Goal: Register for event/course

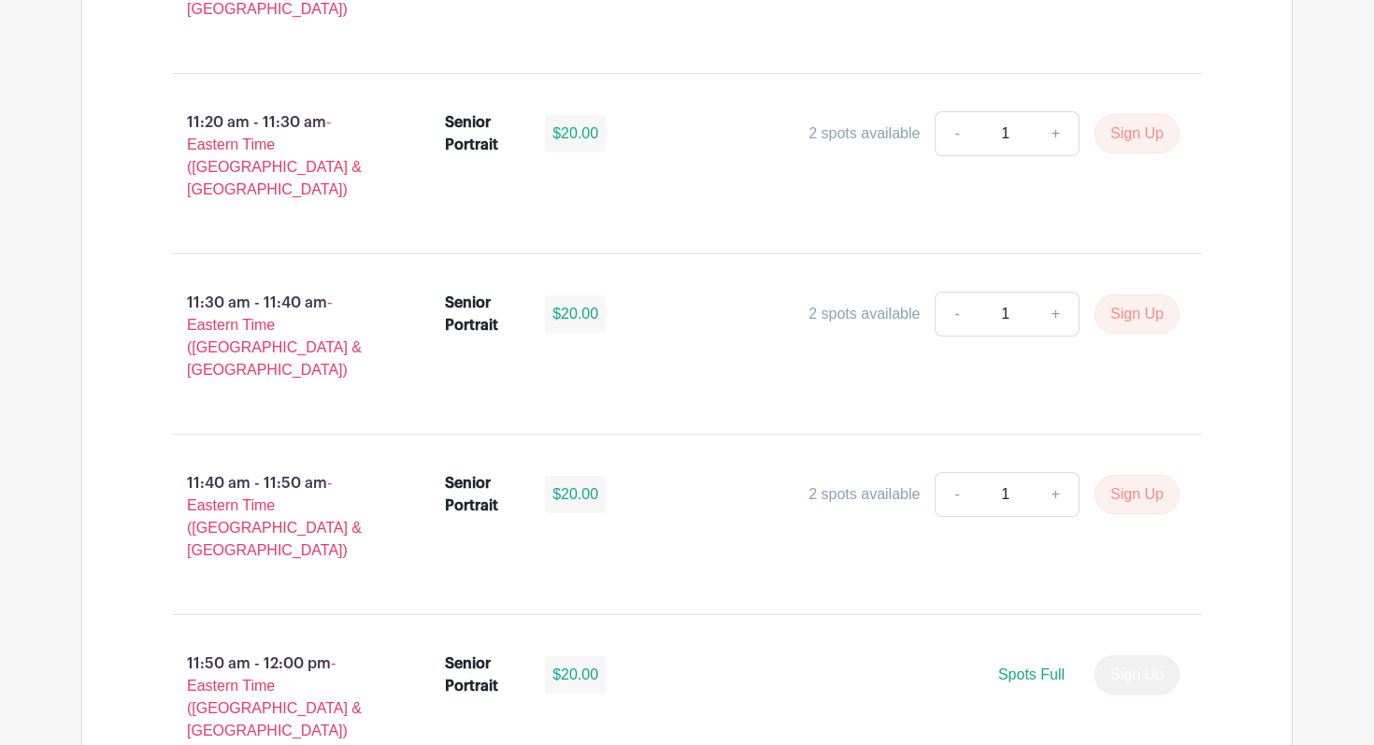
scroll to position [4895, 0]
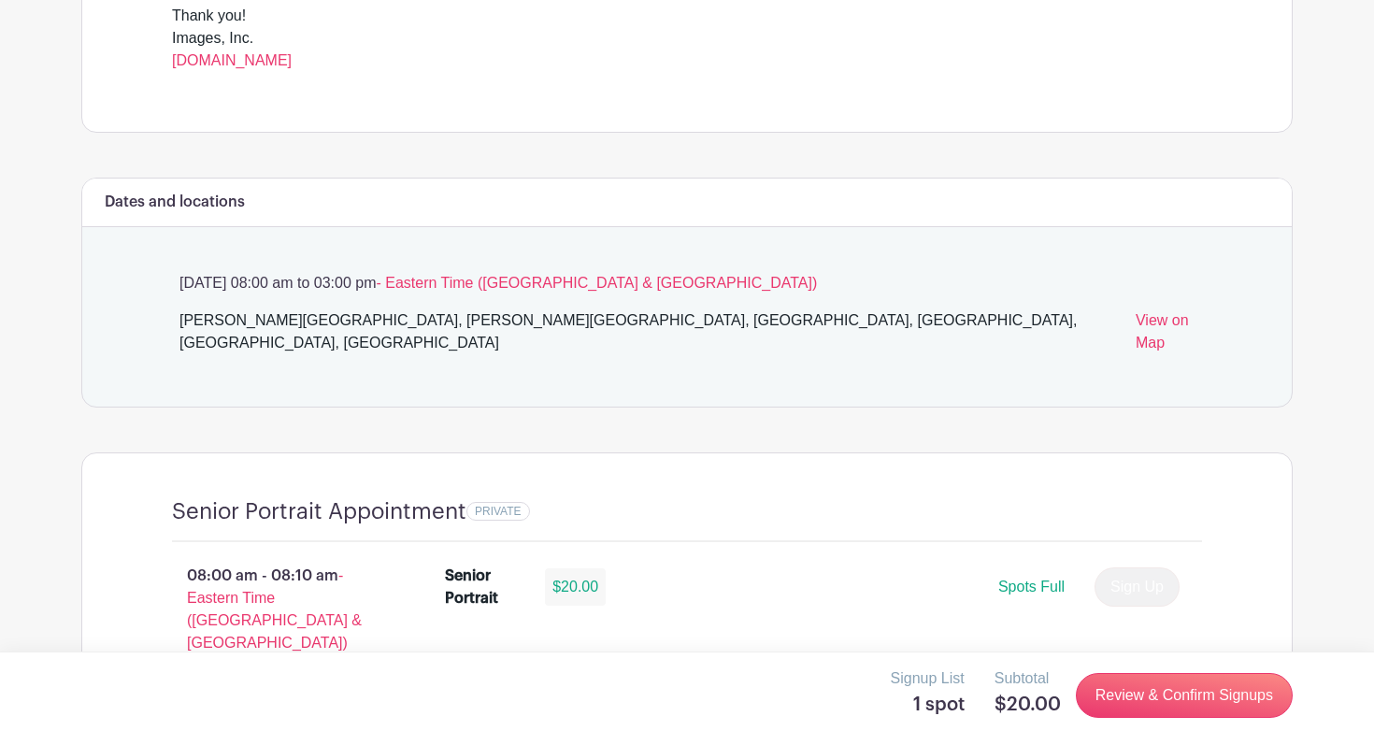
scroll to position [911, 0]
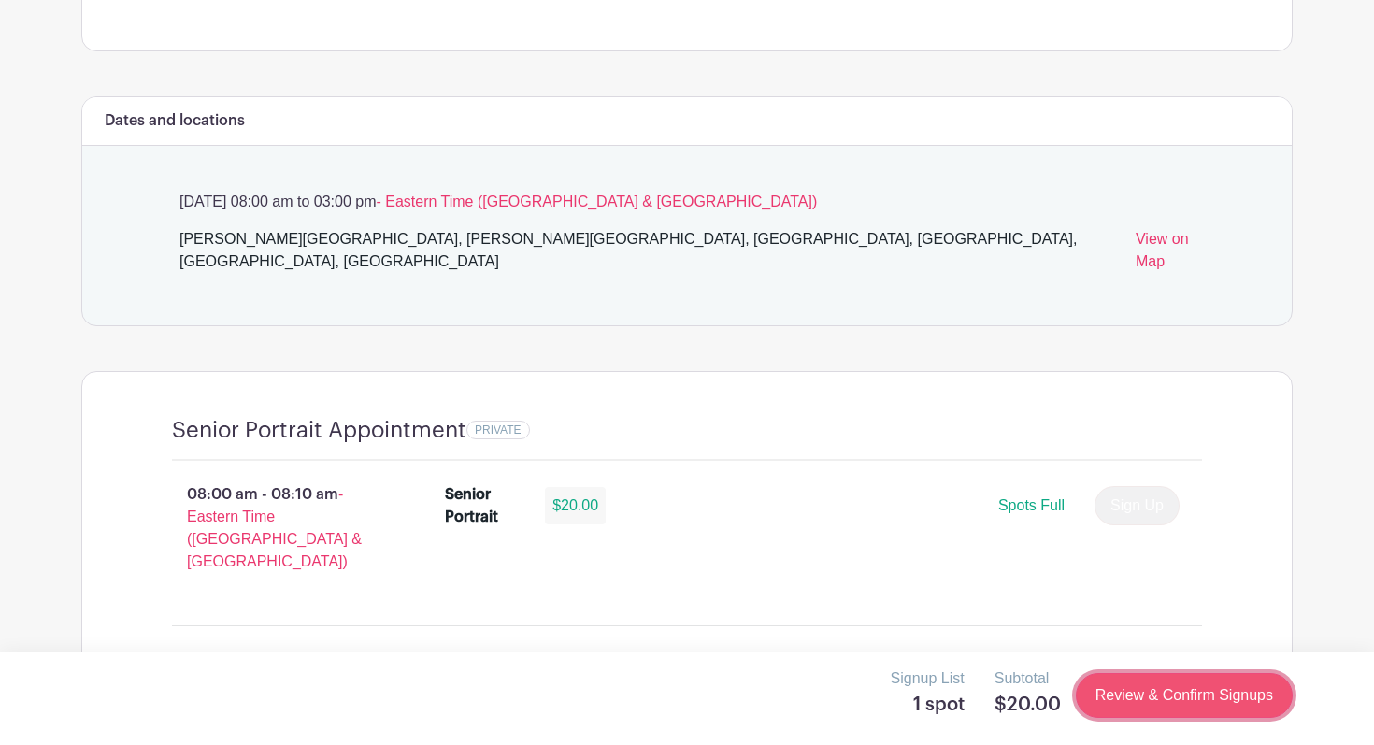
click at [1237, 707] on link "Review & Confirm Signups" at bounding box center [1184, 695] width 217 height 45
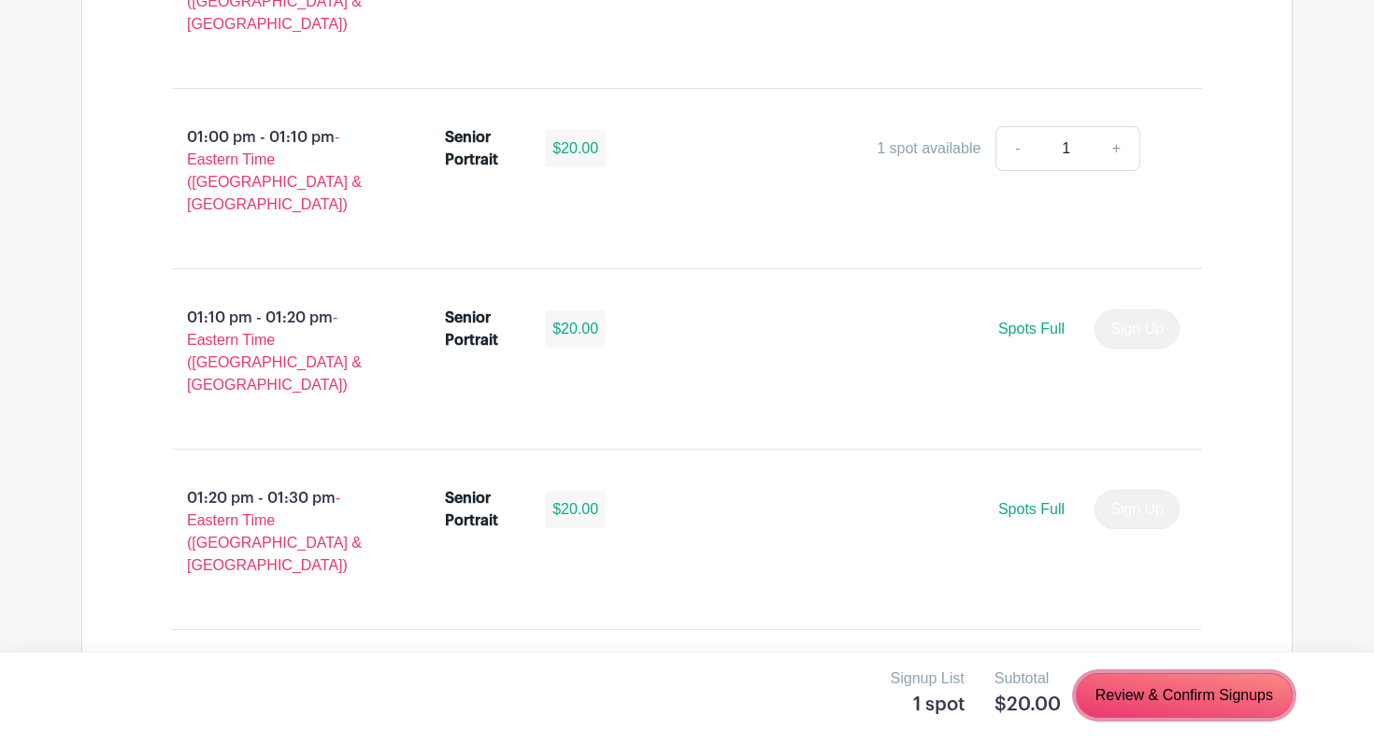
scroll to position [5605, 0]
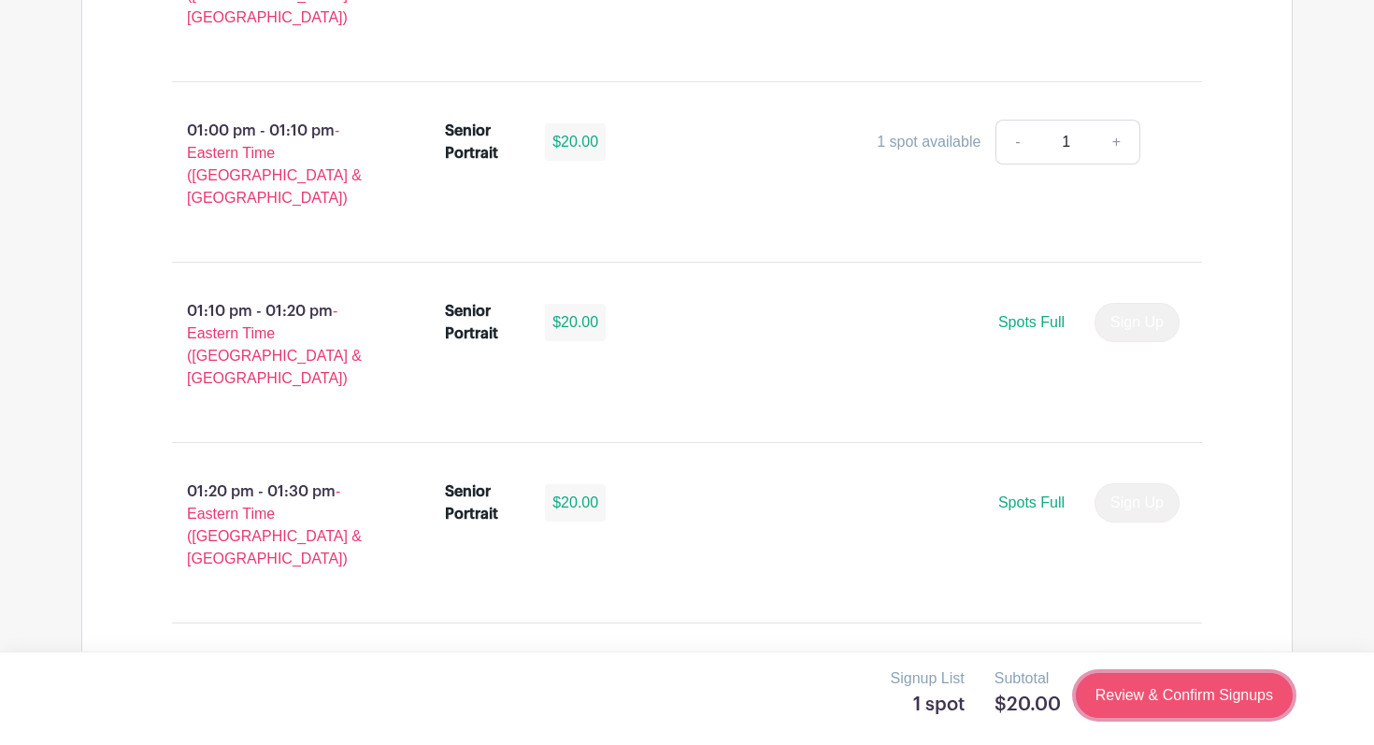
click at [1156, 698] on link "Review & Confirm Signups" at bounding box center [1184, 695] width 217 height 45
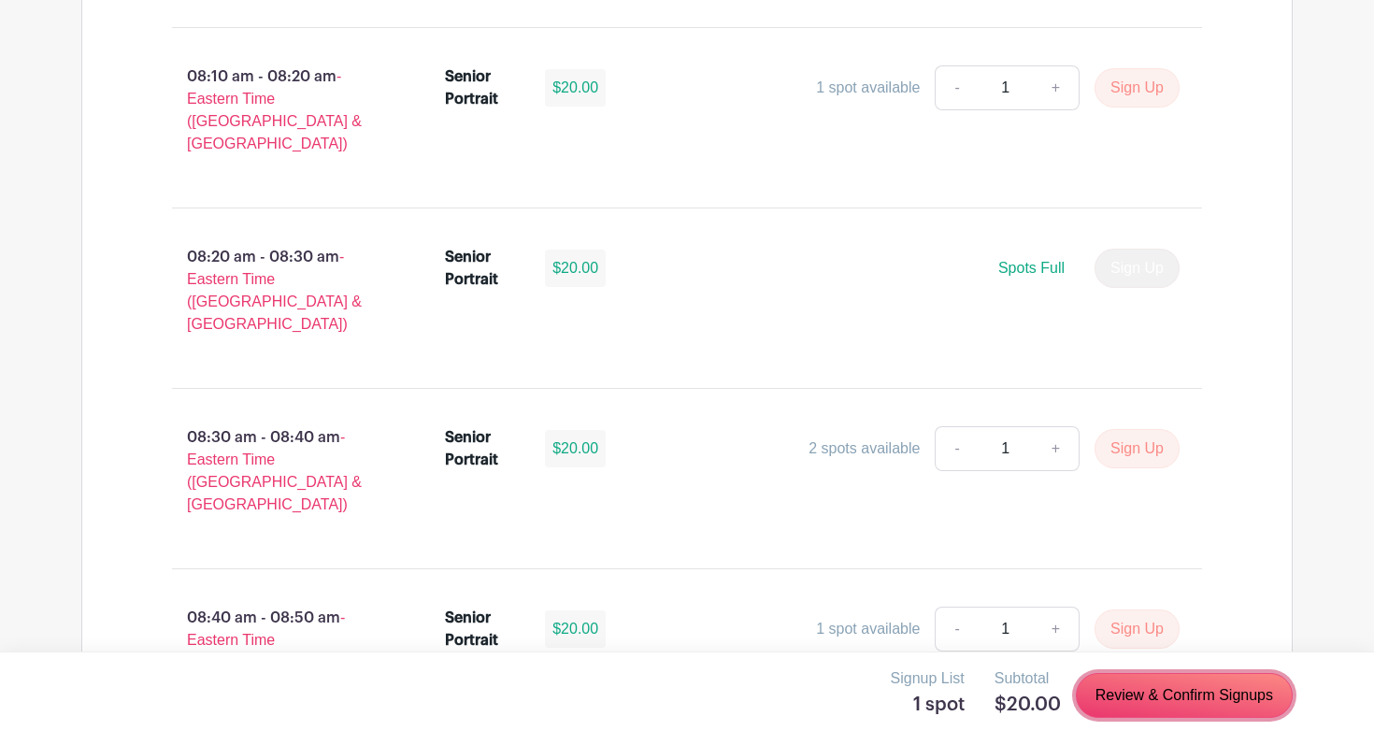
scroll to position [1511, 0]
click at [1170, 693] on link "Review & Confirm Signups" at bounding box center [1184, 695] width 217 height 45
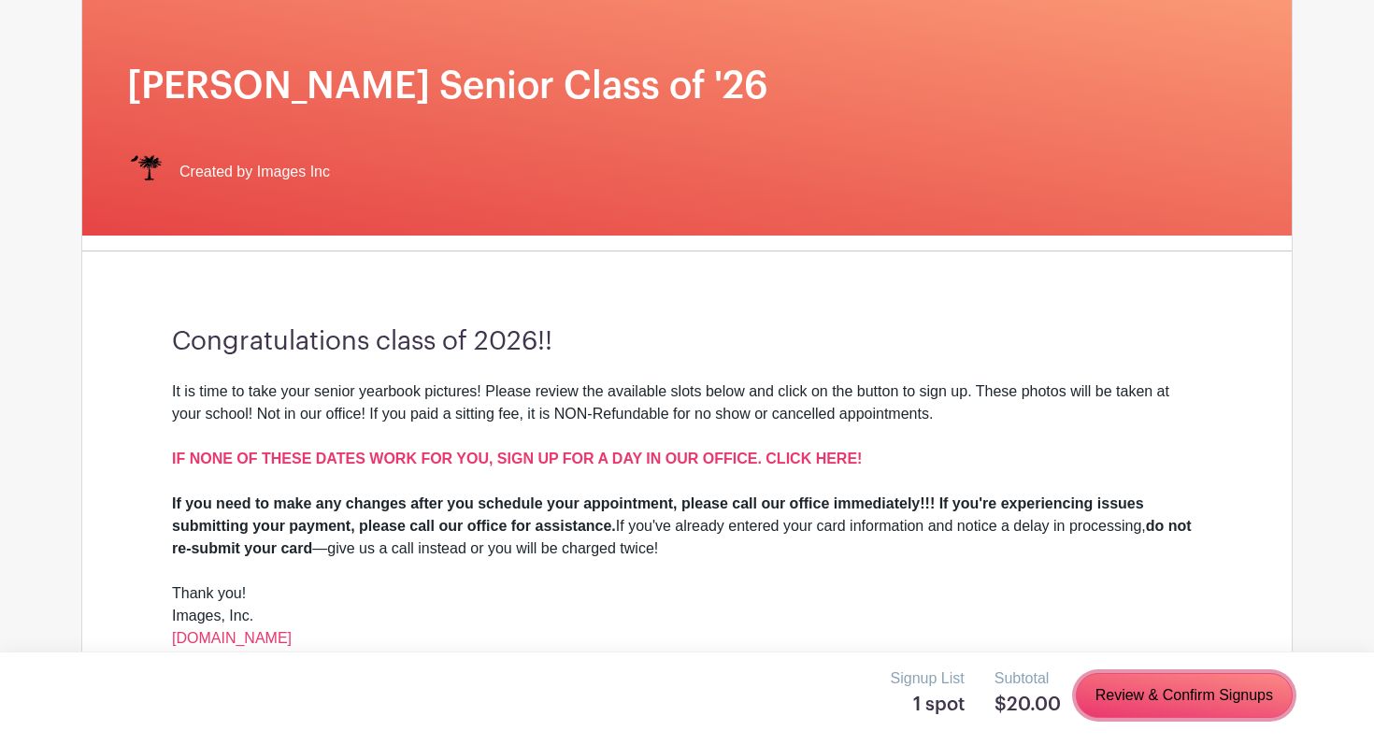
scroll to position [253, 0]
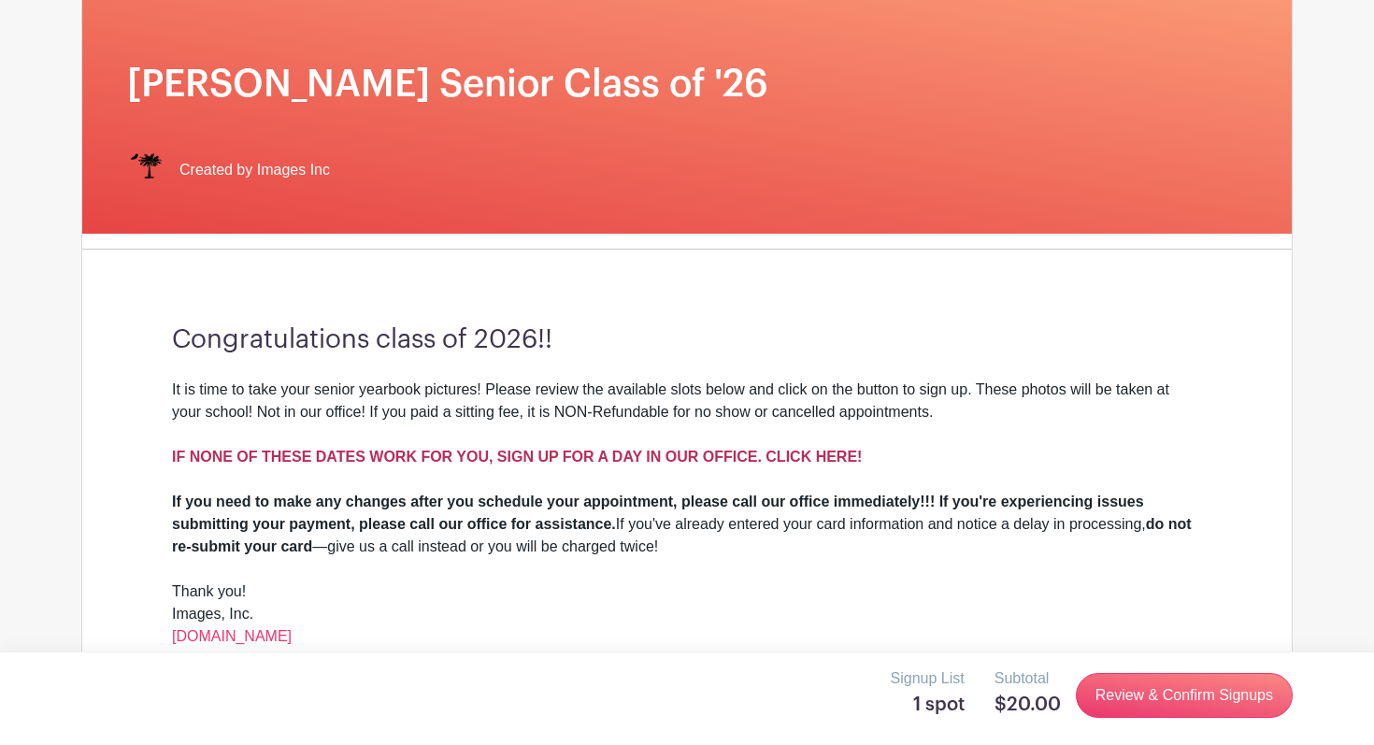
click at [809, 460] on strong "IF NONE OF THESE DATES WORK FOR YOU, SIGN UP FOR A DAY IN OUR OFFICE. CLICK HER…" at bounding box center [517, 457] width 690 height 16
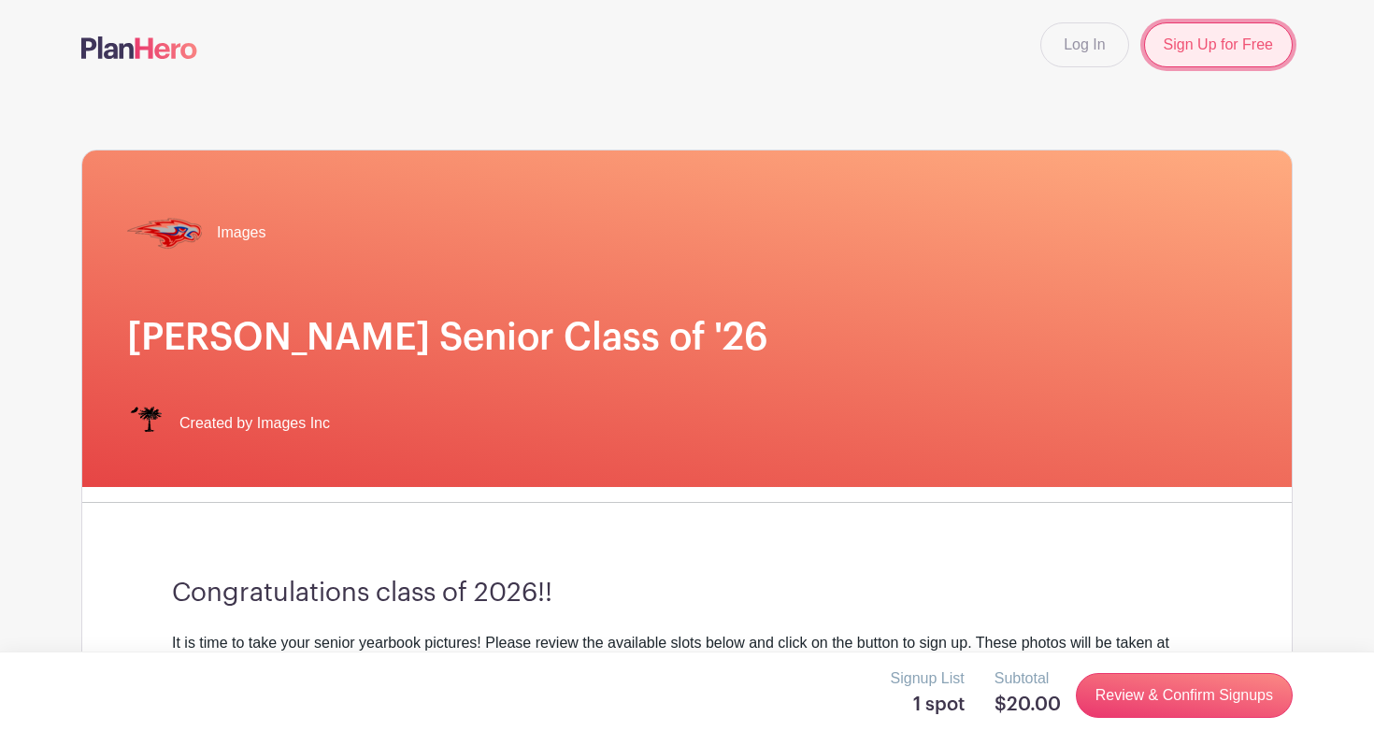
click at [1209, 46] on link "Sign Up for Free" at bounding box center [1218, 44] width 149 height 45
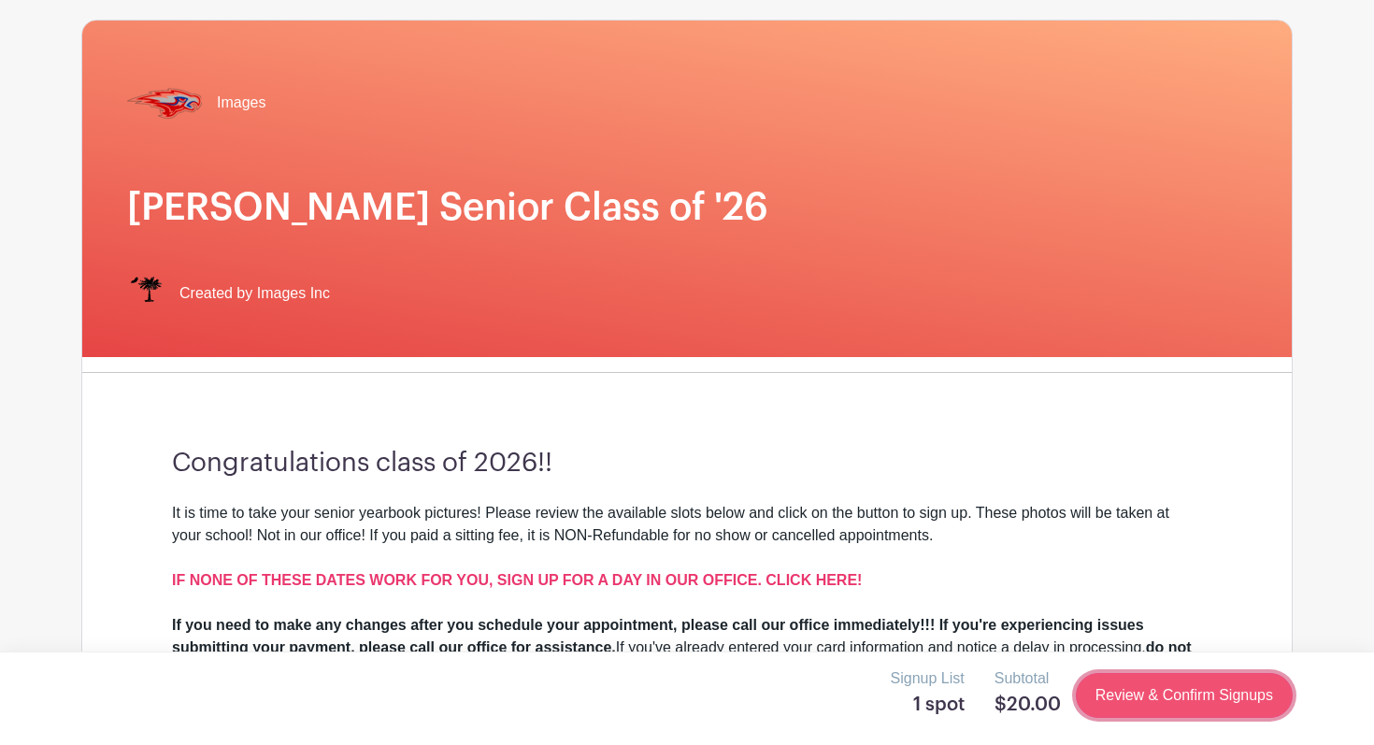
click at [1160, 694] on link "Review & Confirm Signups" at bounding box center [1184, 695] width 217 height 45
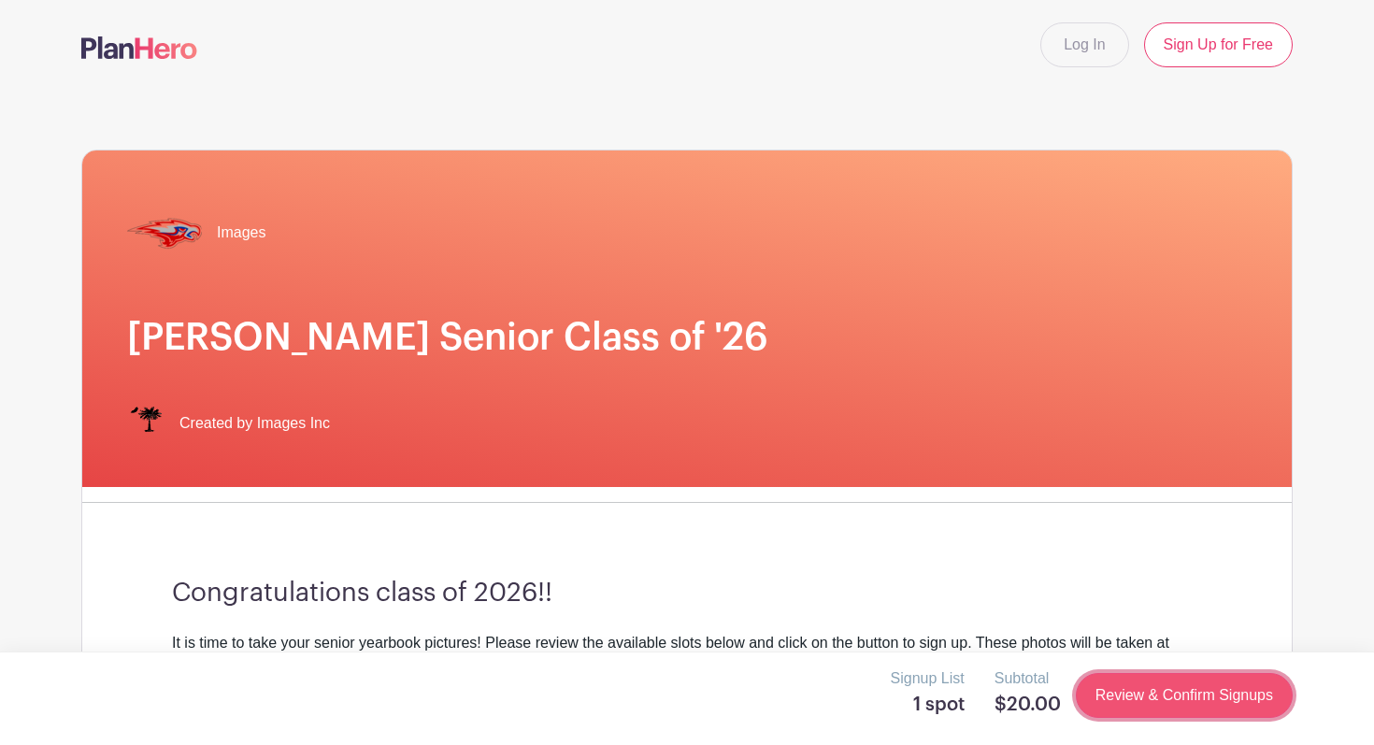
click at [1160, 694] on link "Review & Confirm Signups" at bounding box center [1184, 695] width 217 height 45
click at [539, 340] on h1 "Hammond Senior Class of '26" at bounding box center [687, 337] width 1120 height 45
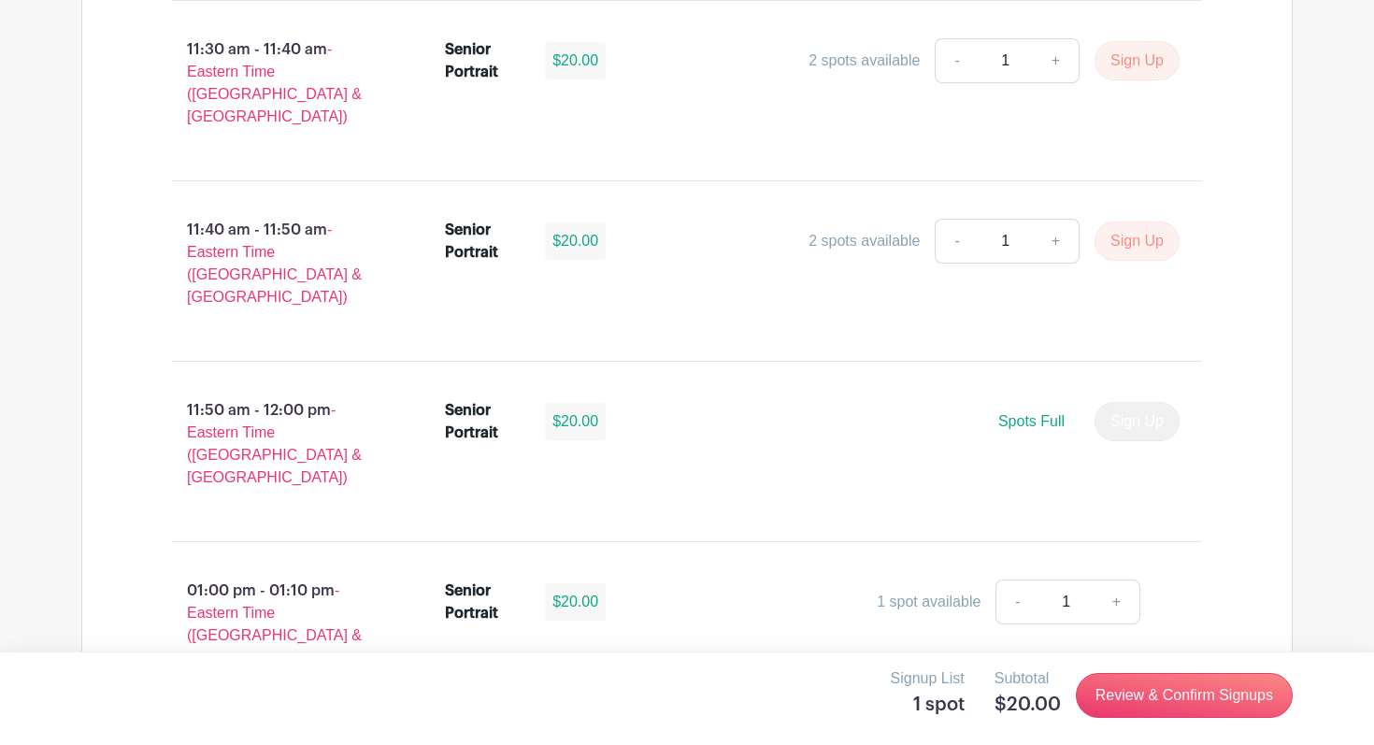
scroll to position [5605, 0]
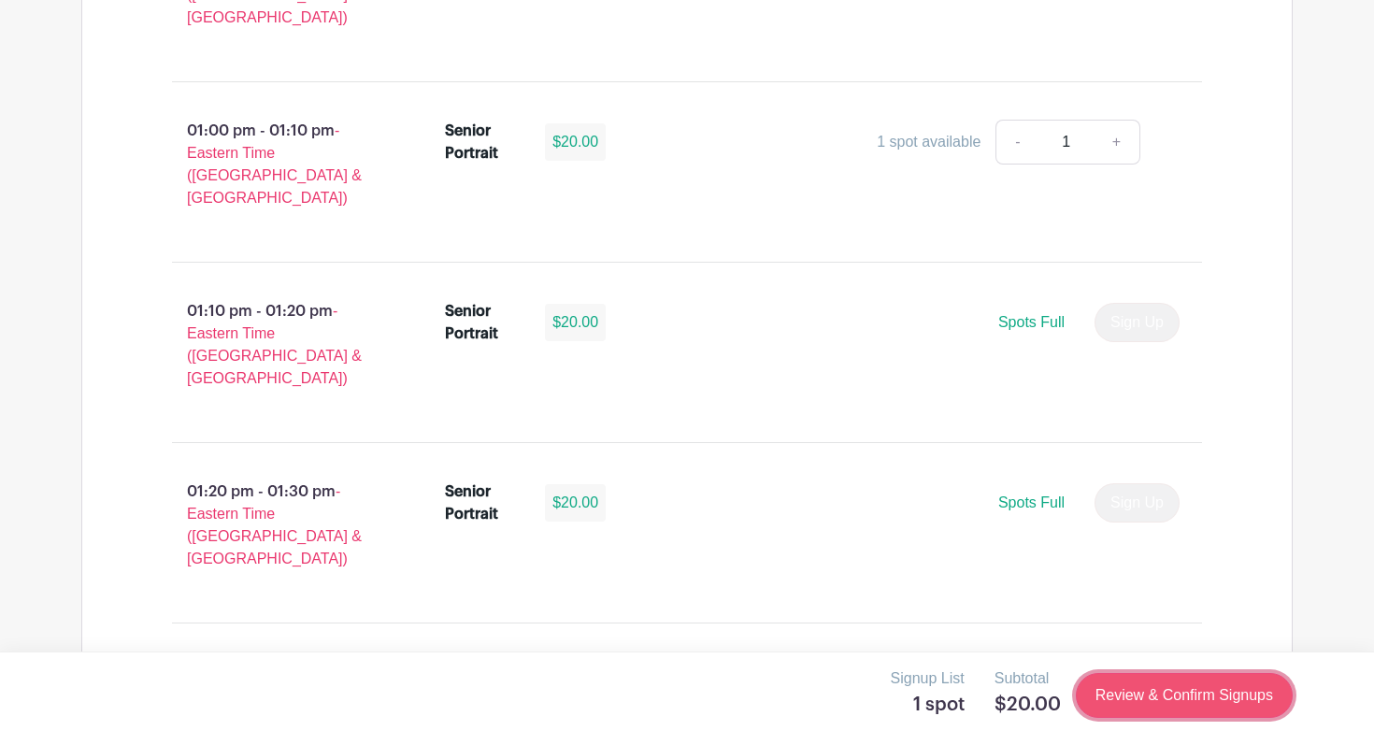
click at [1118, 697] on link "Review & Confirm Signups" at bounding box center [1184, 695] width 217 height 45
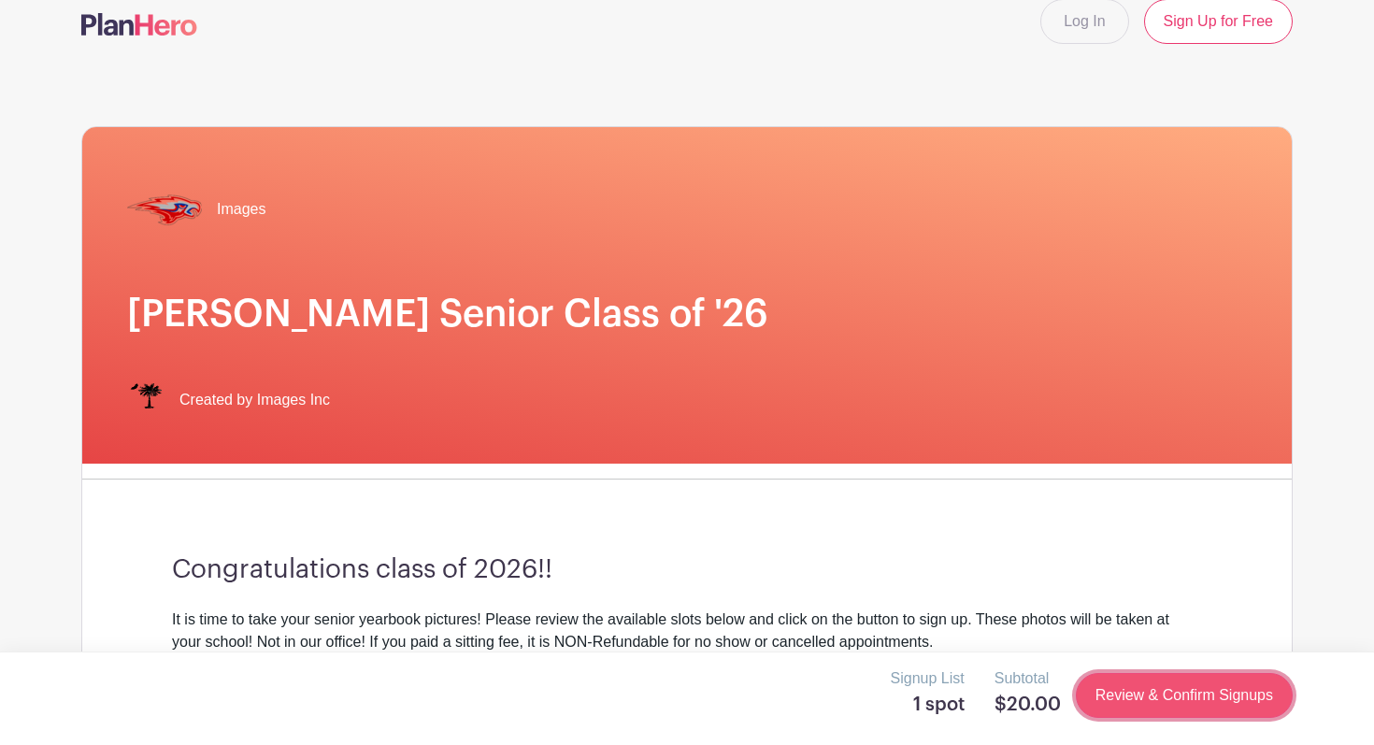
scroll to position [0, 0]
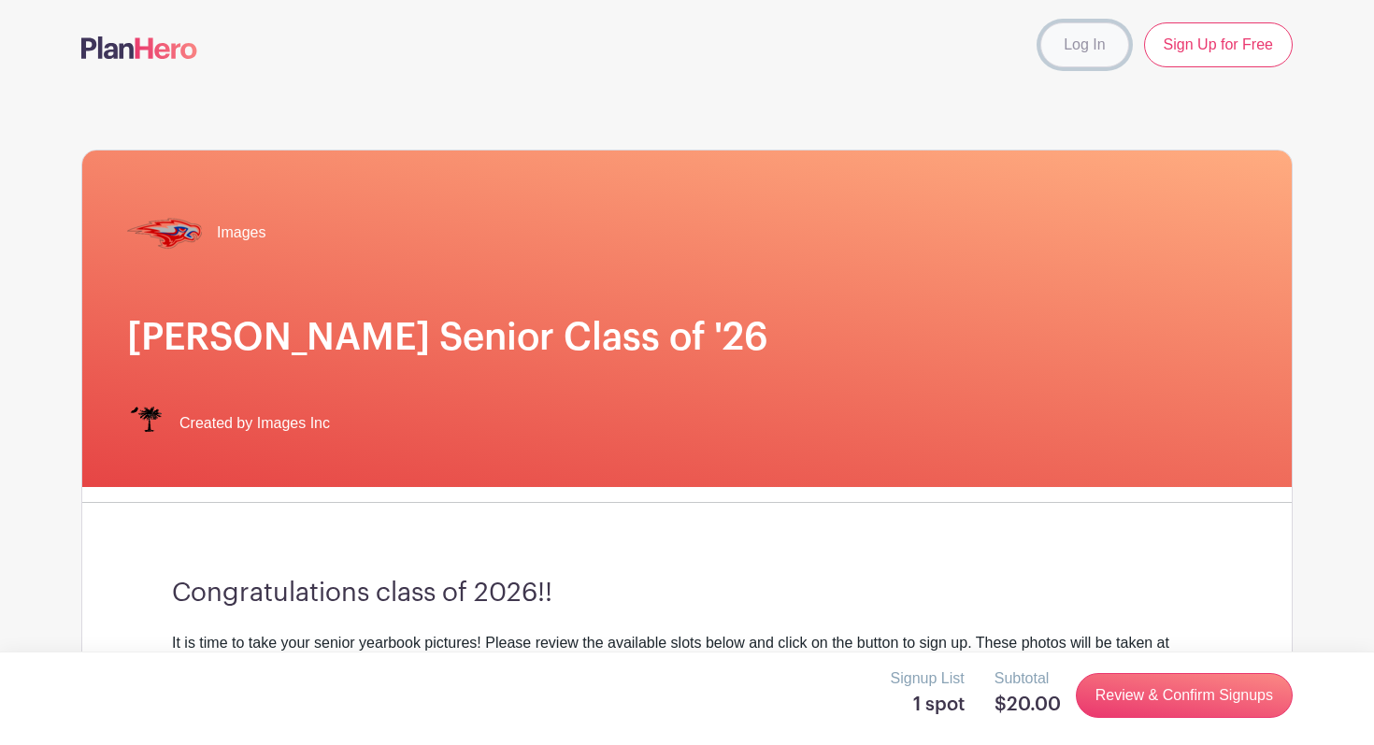
click at [1081, 59] on link "Log In" at bounding box center [1085, 44] width 88 height 45
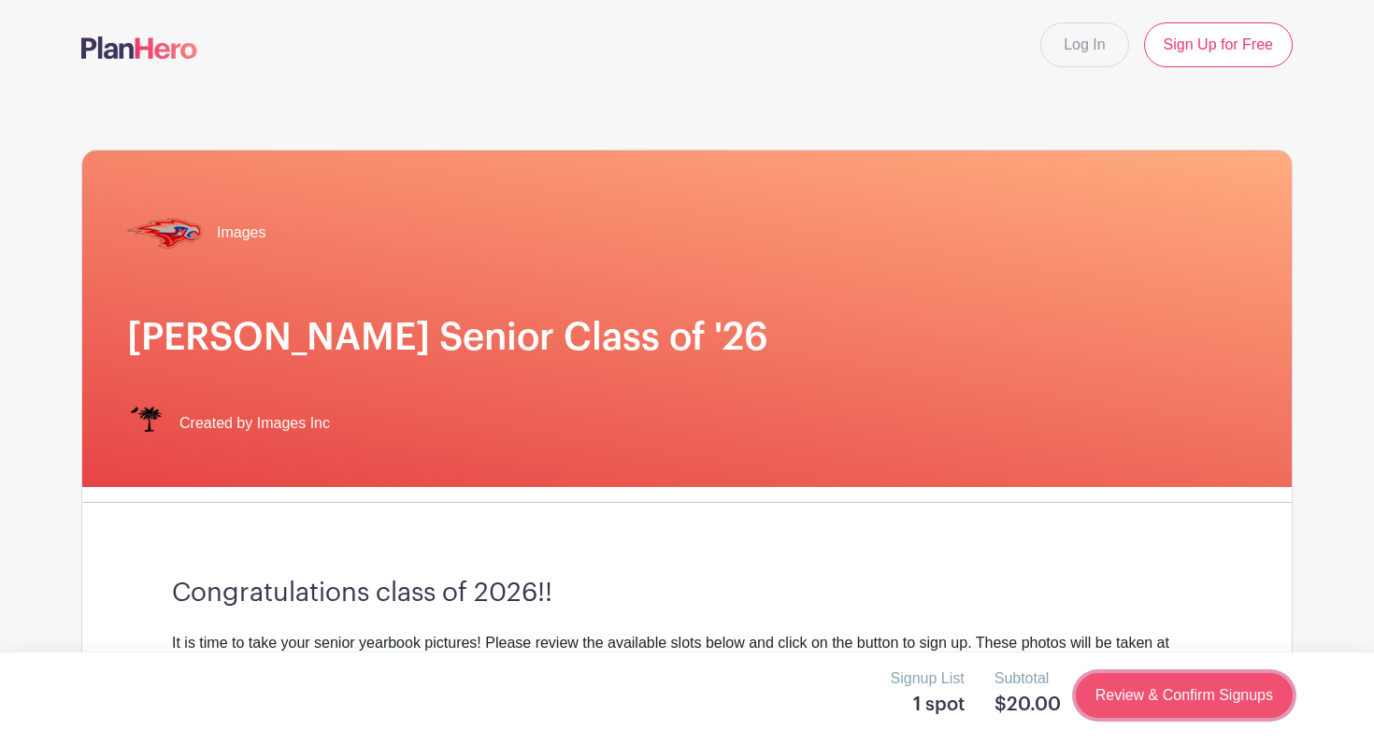
click at [1137, 697] on link "Review & Confirm Signups" at bounding box center [1184, 695] width 217 height 45
click at [1141, 697] on link "Review & Confirm Signups" at bounding box center [1184, 695] width 217 height 45
click at [1143, 697] on link "Review & Confirm Signups" at bounding box center [1184, 695] width 217 height 45
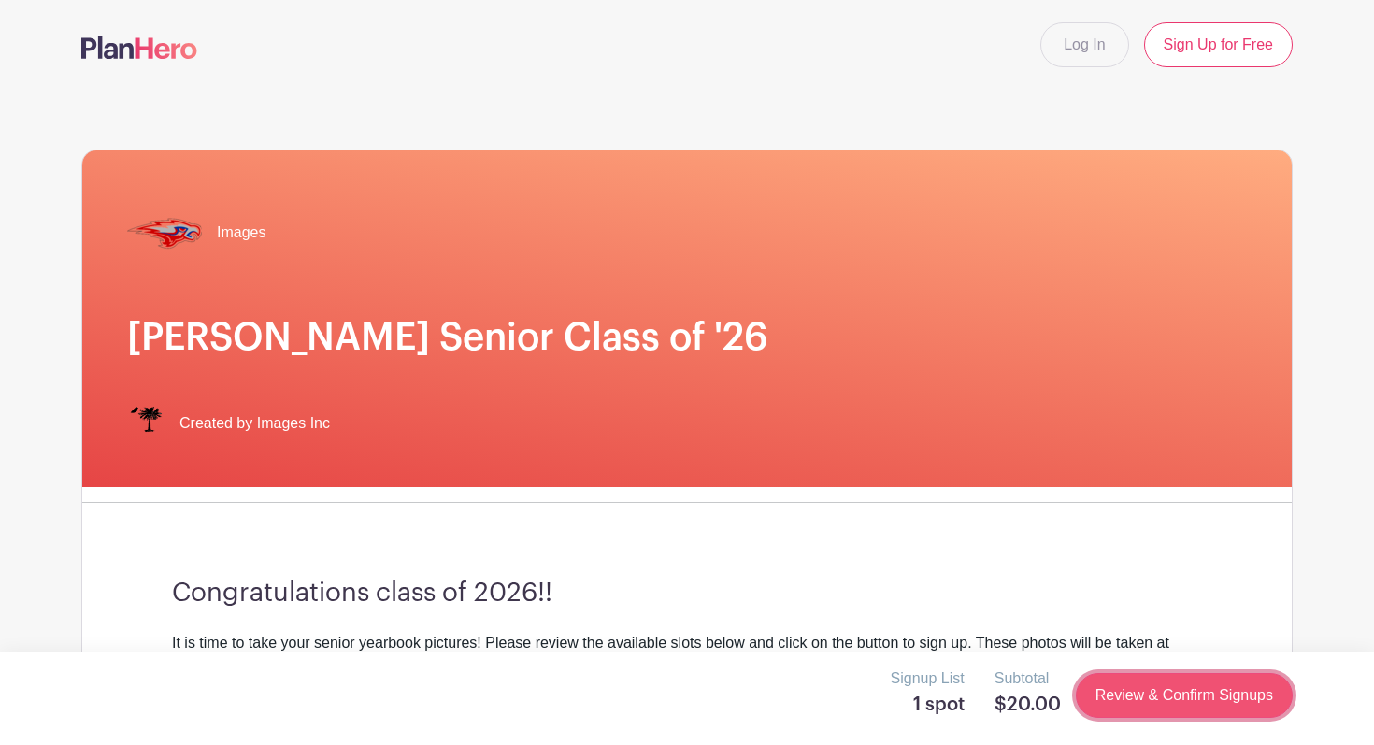
click at [1143, 697] on link "Review & Confirm Signups" at bounding box center [1184, 695] width 217 height 45
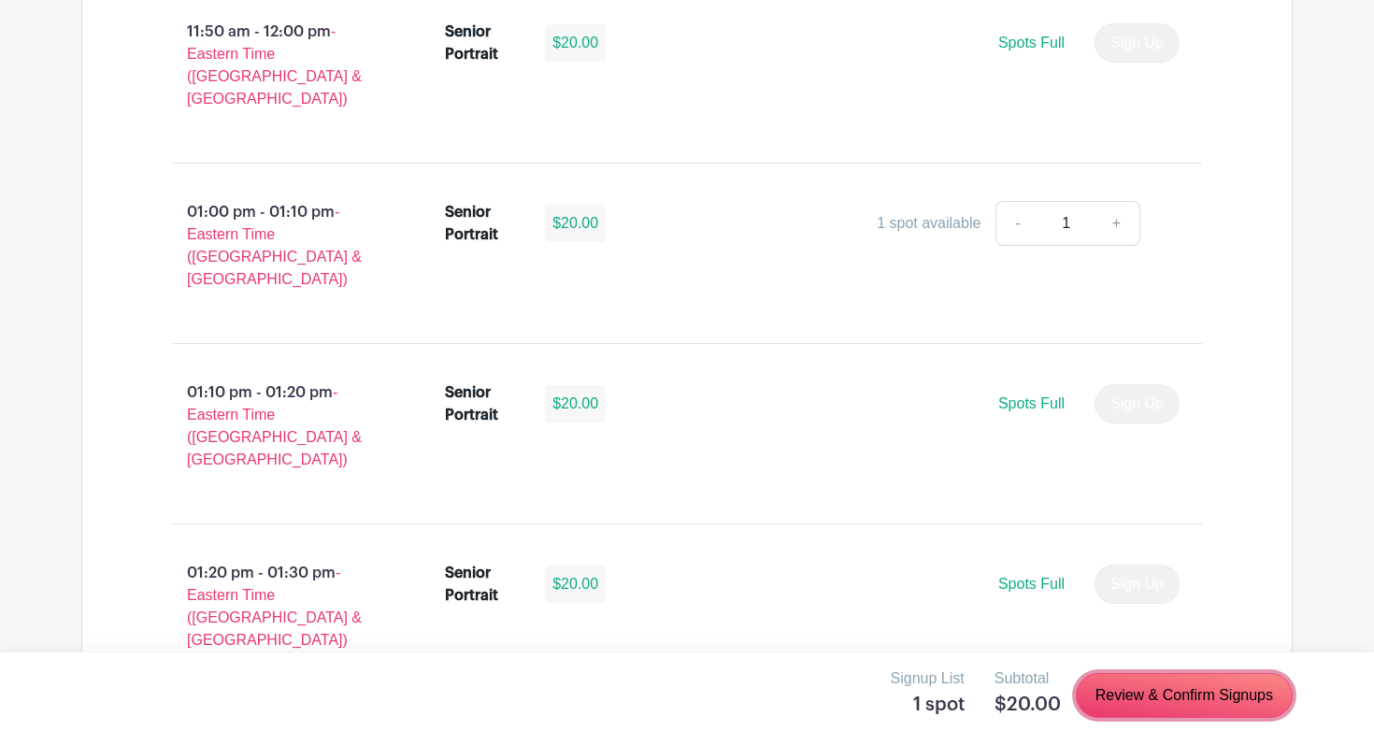
scroll to position [5605, 0]
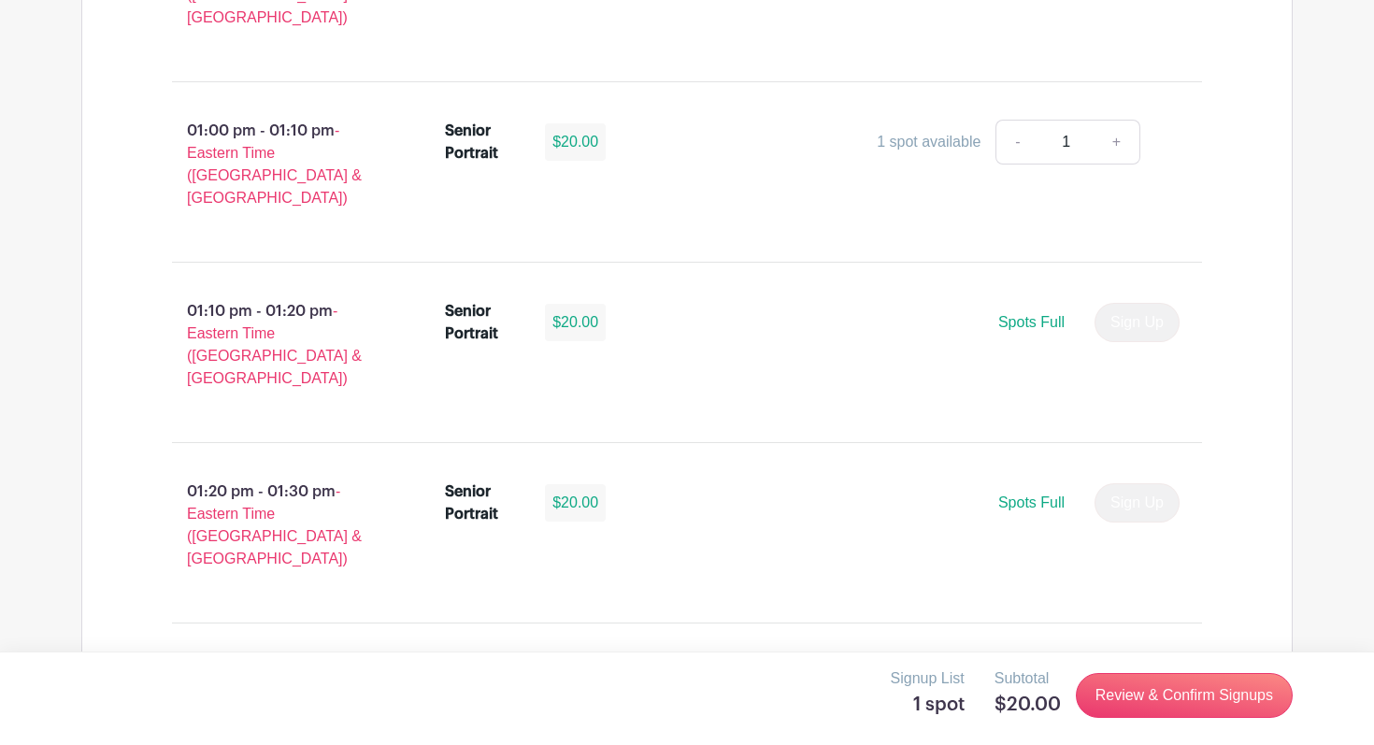
click at [1119, 696] on link "Review & Confirm Signups" at bounding box center [1184, 695] width 217 height 45
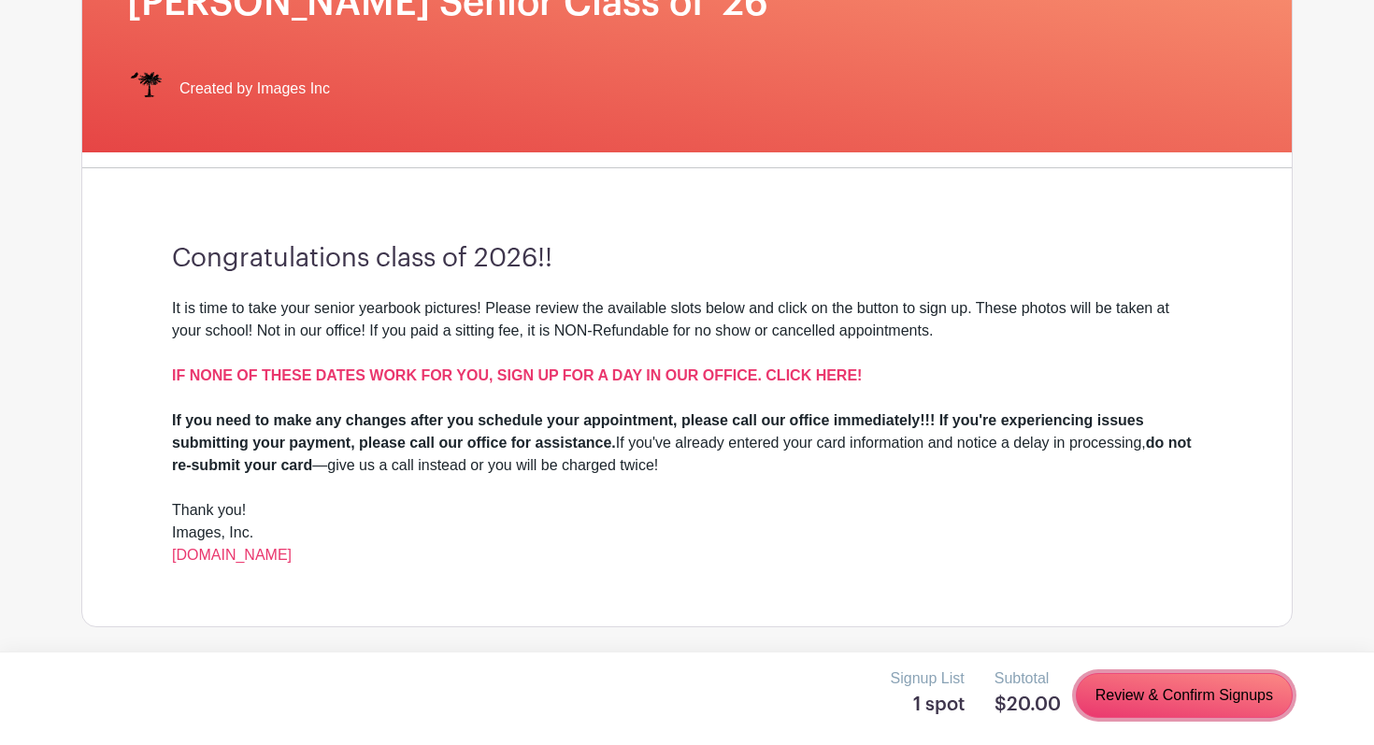
scroll to position [337, 0]
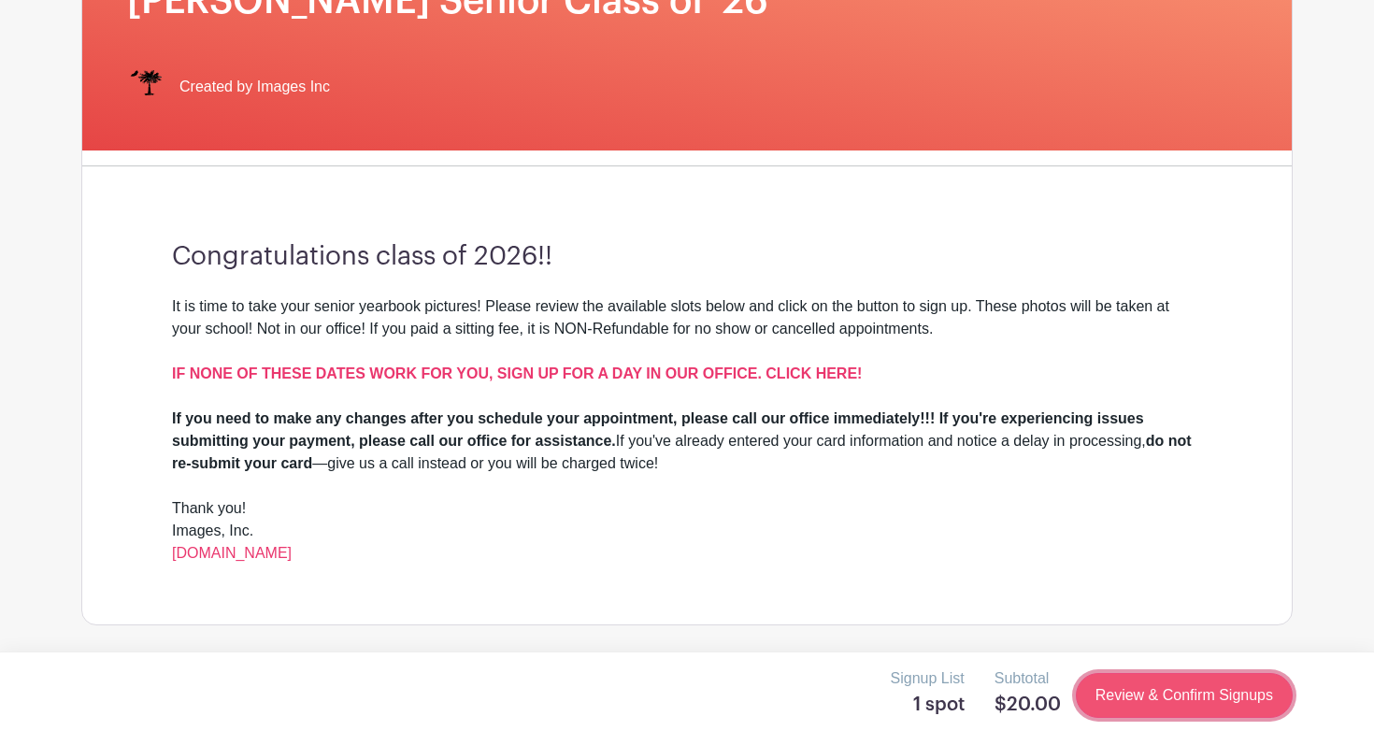
click at [1169, 705] on link "Review & Confirm Signups" at bounding box center [1184, 695] width 217 height 45
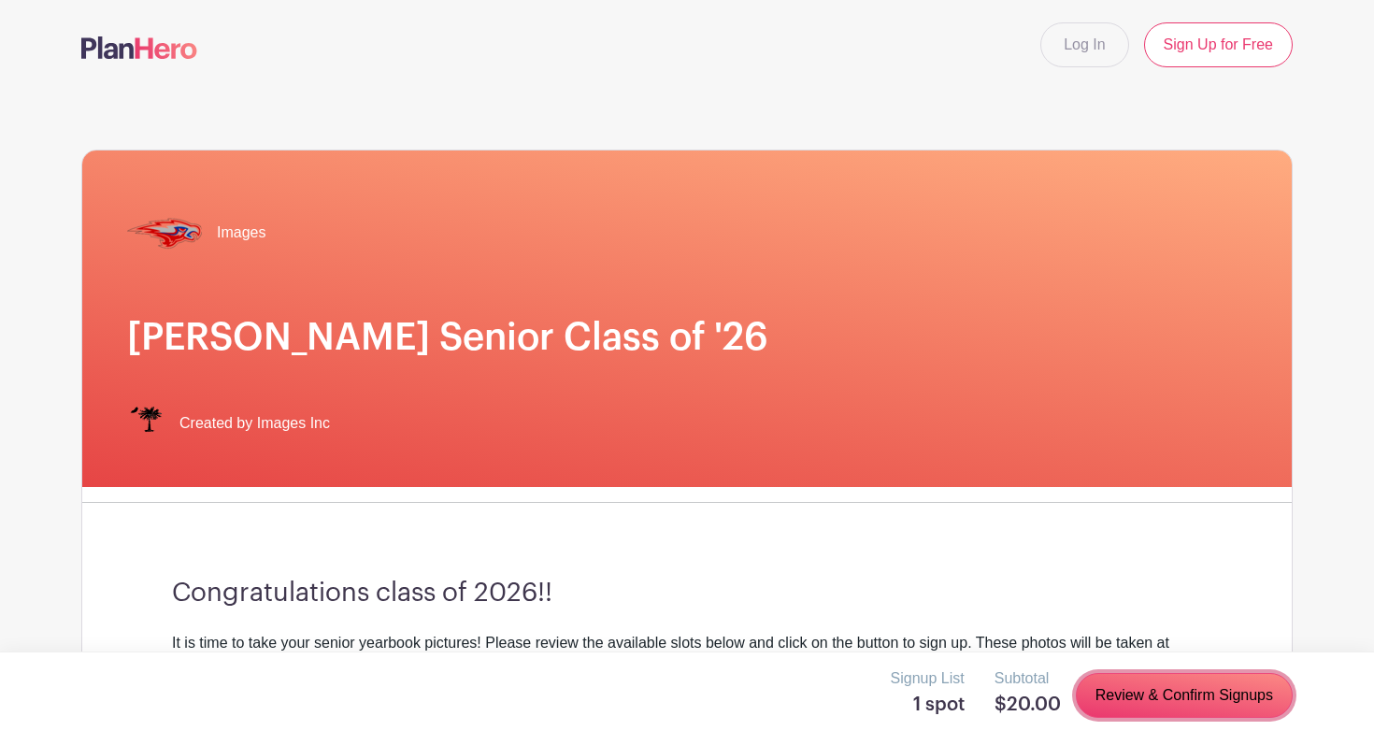
scroll to position [0, 0]
click at [1163, 691] on link "Review & Confirm Signups" at bounding box center [1184, 695] width 217 height 45
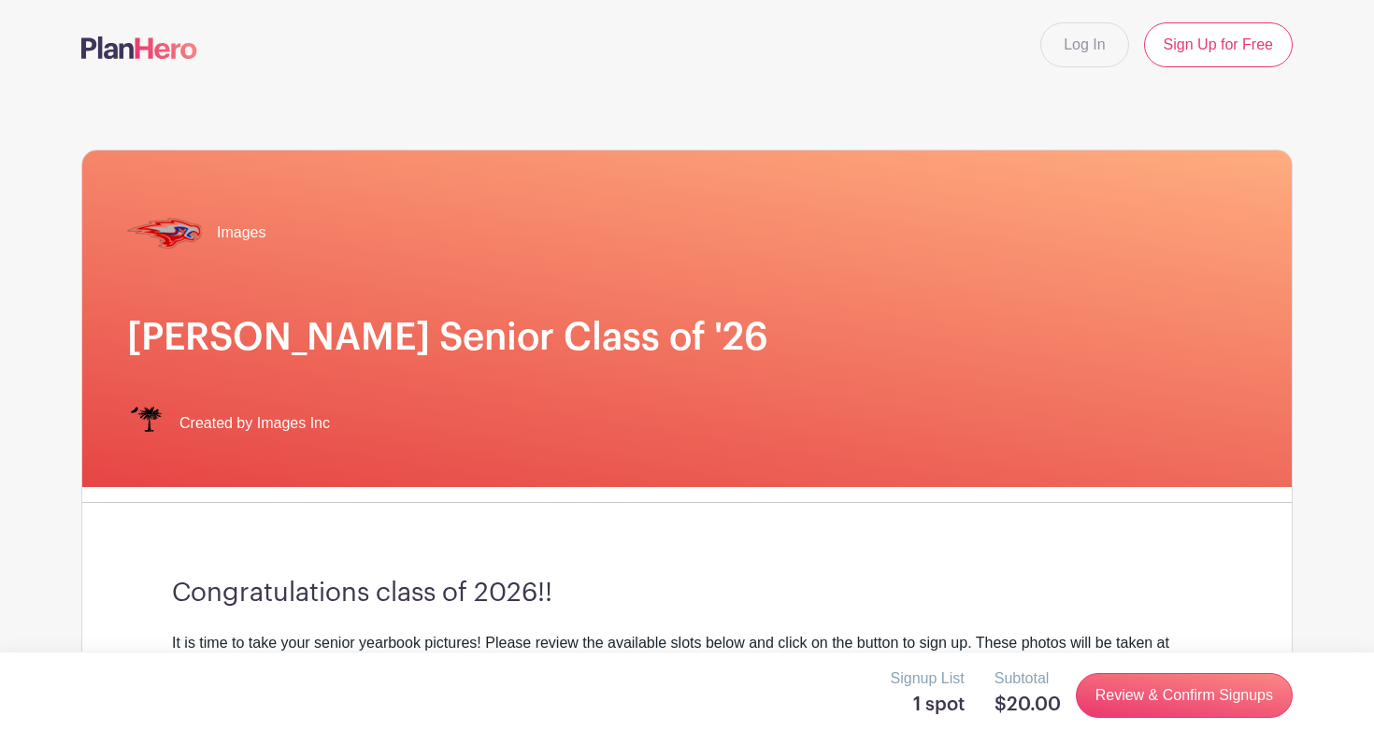
click at [547, 310] on div "Images Hammond Senior Class of '26 Created by Images Inc" at bounding box center [687, 319] width 1210 height 337
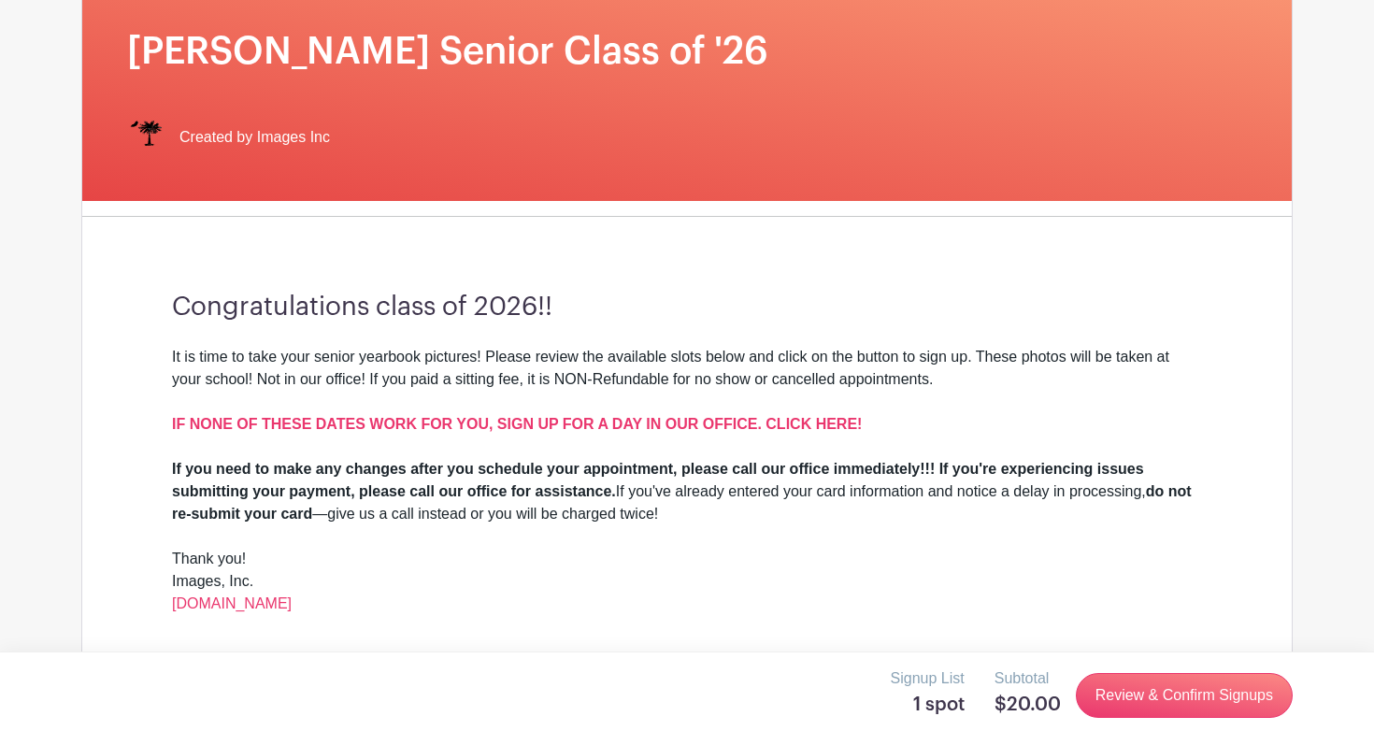
scroll to position [288, 0]
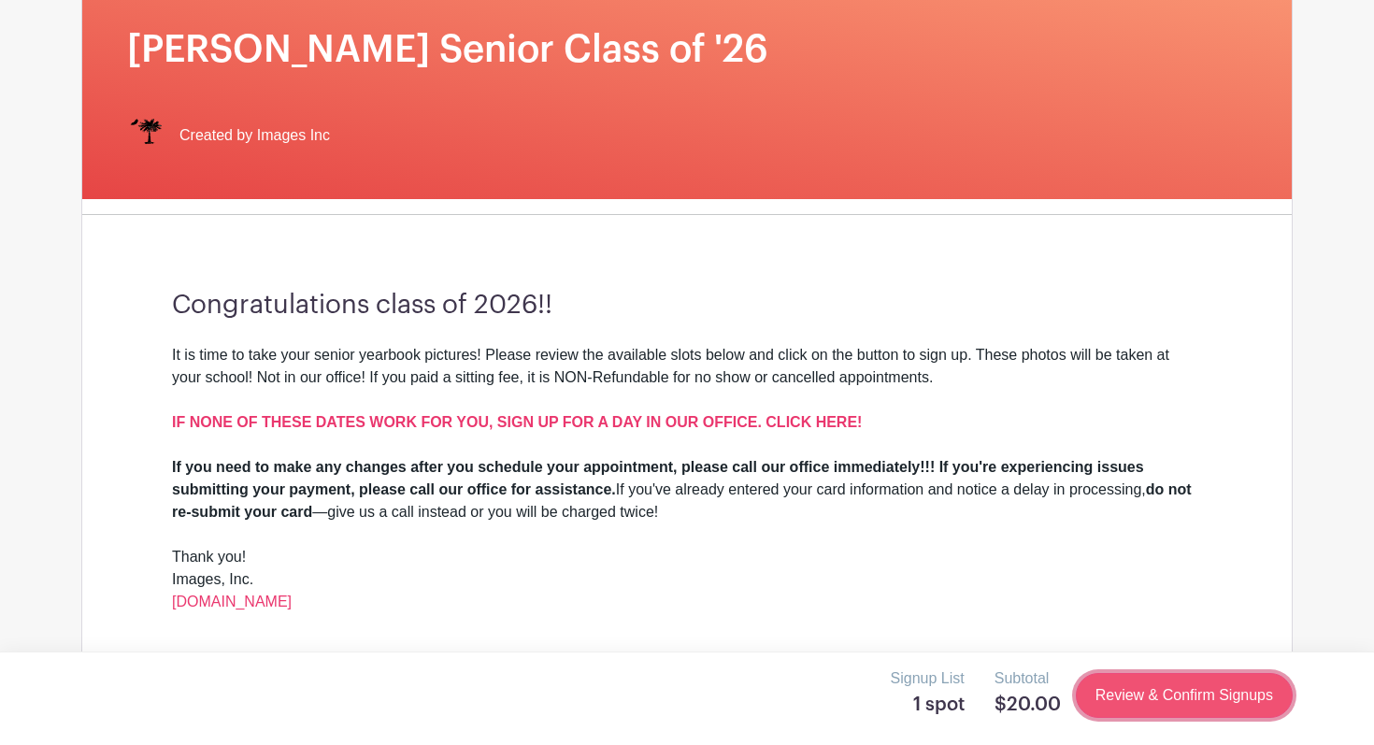
click at [1154, 697] on link "Review & Confirm Signups" at bounding box center [1184, 695] width 217 height 45
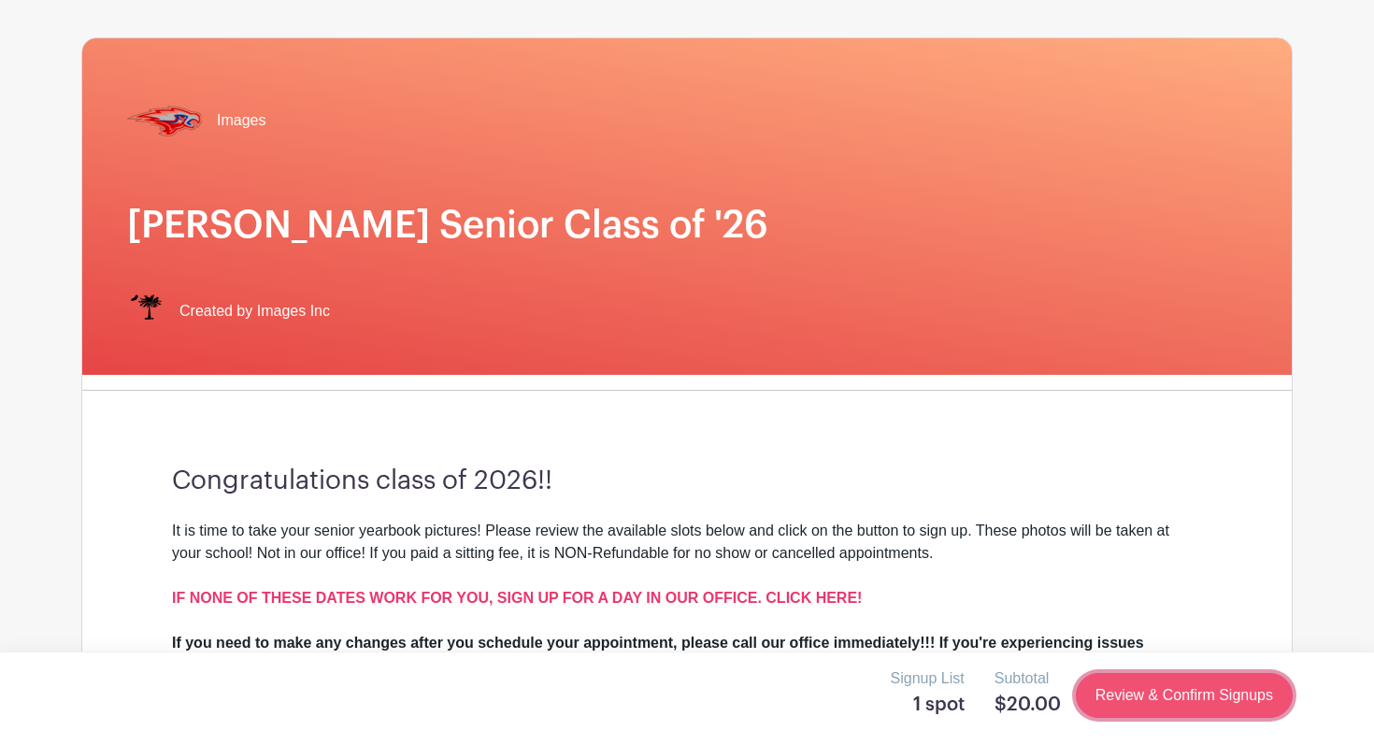
scroll to position [0, 0]
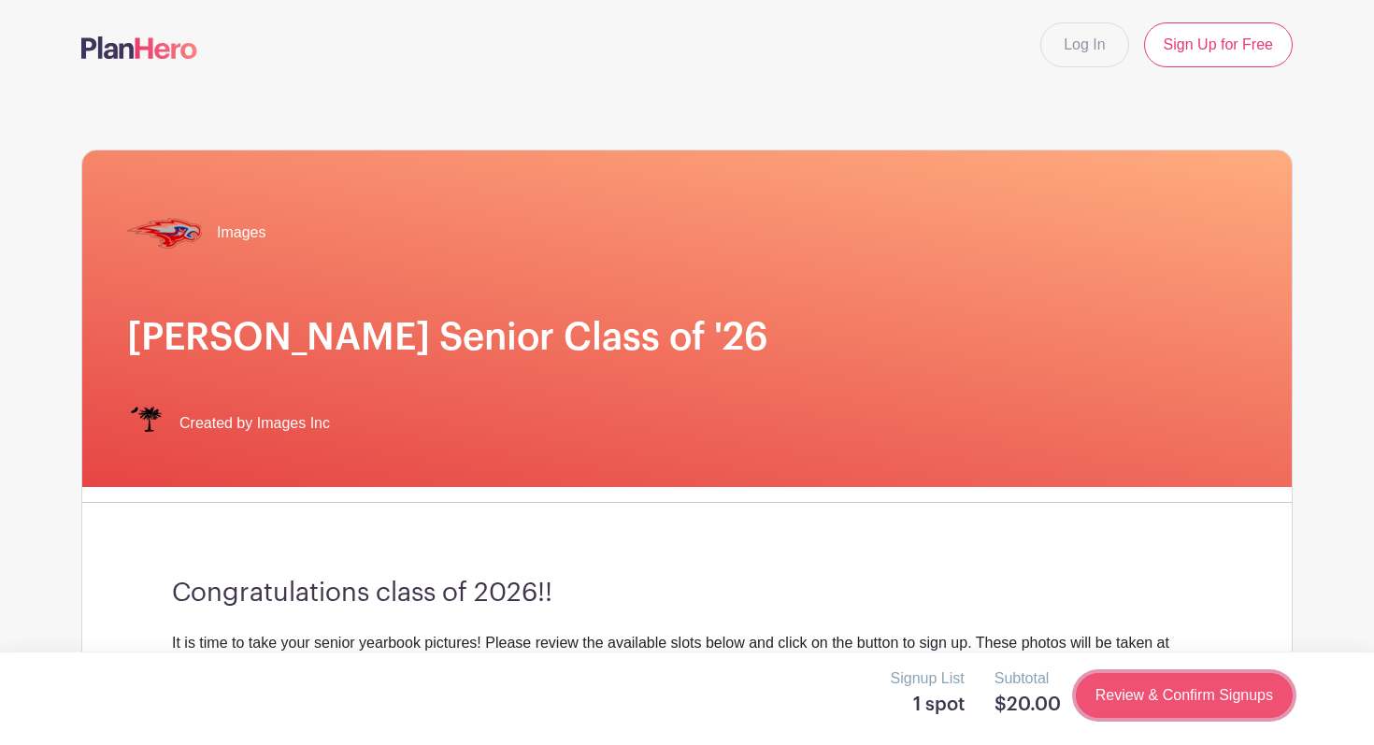
click at [1154, 697] on link "Review & Confirm Signups" at bounding box center [1184, 695] width 217 height 45
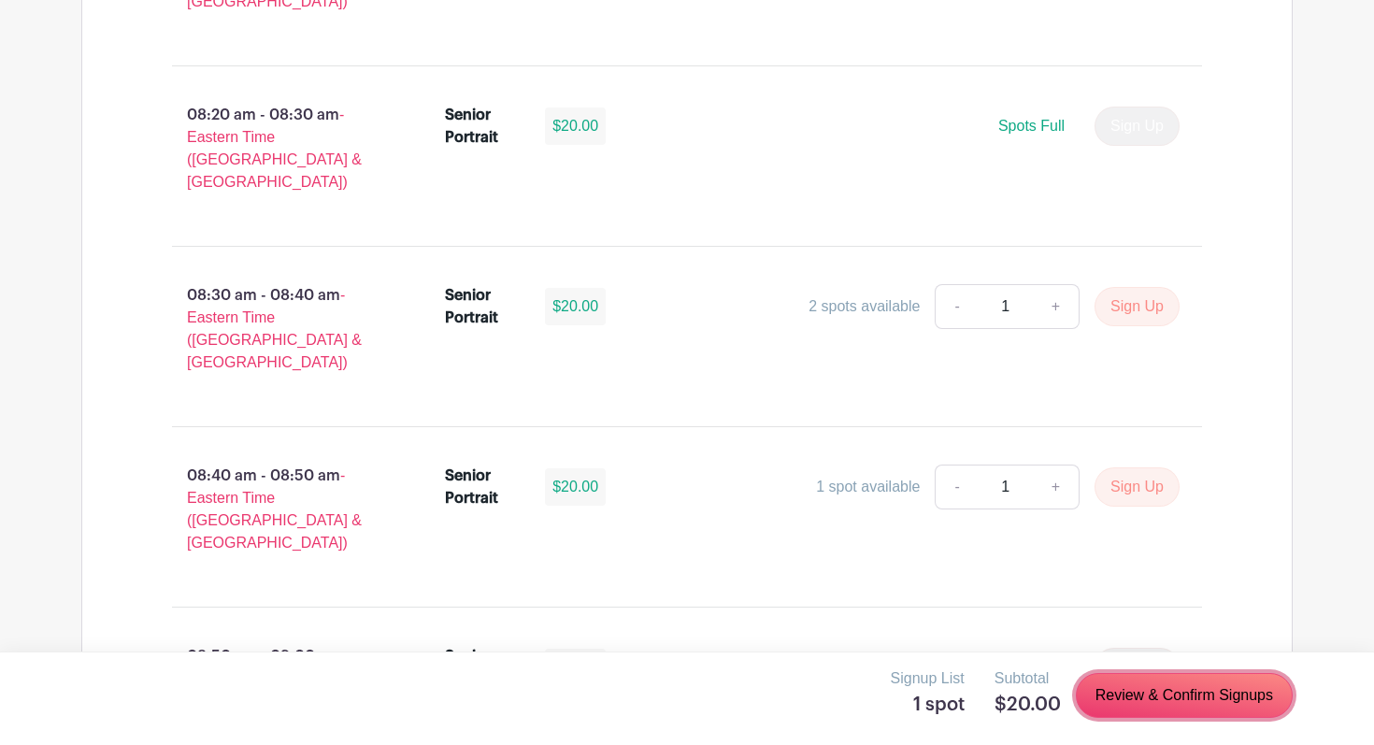
scroll to position [1652, 0]
click at [1226, 697] on link "Review & Confirm Signups" at bounding box center [1184, 695] width 217 height 45
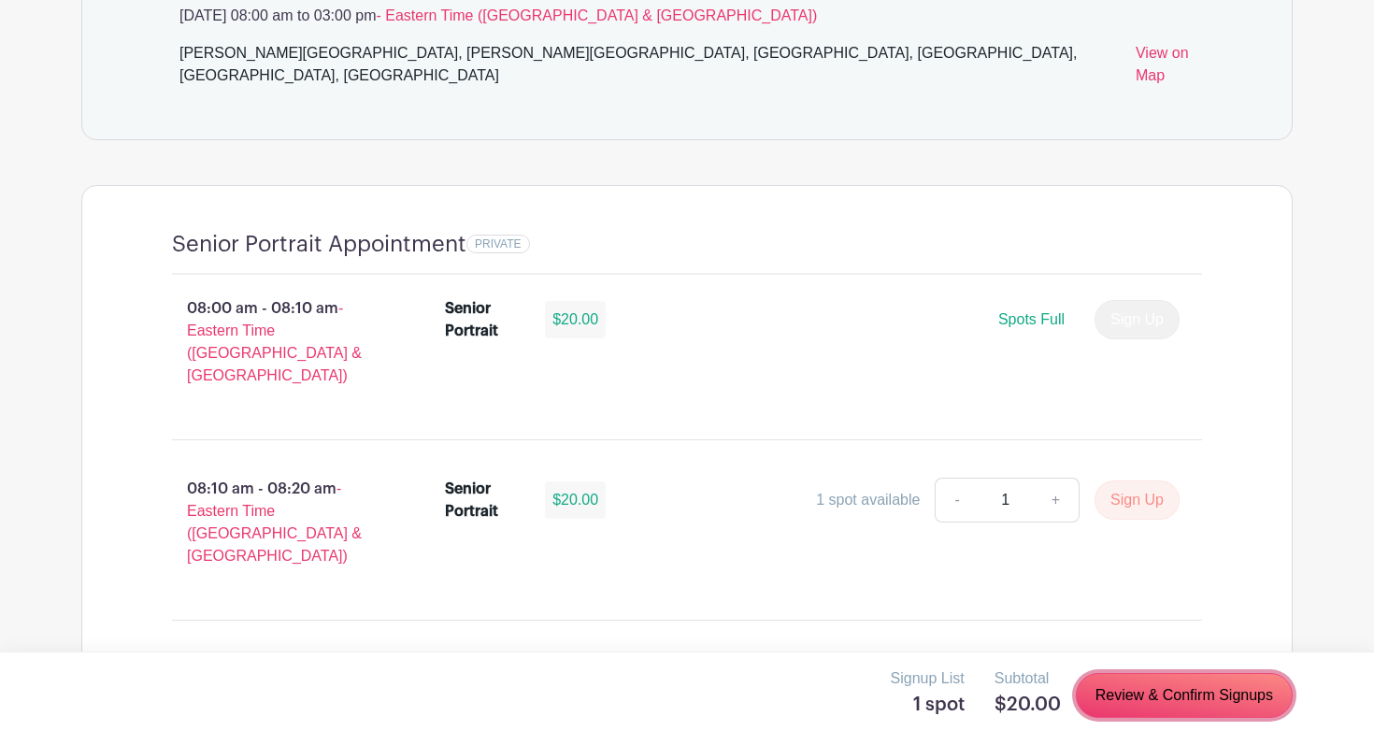
scroll to position [1099, 0]
click at [1187, 698] on link "Review & Confirm Signups" at bounding box center [1184, 695] width 217 height 45
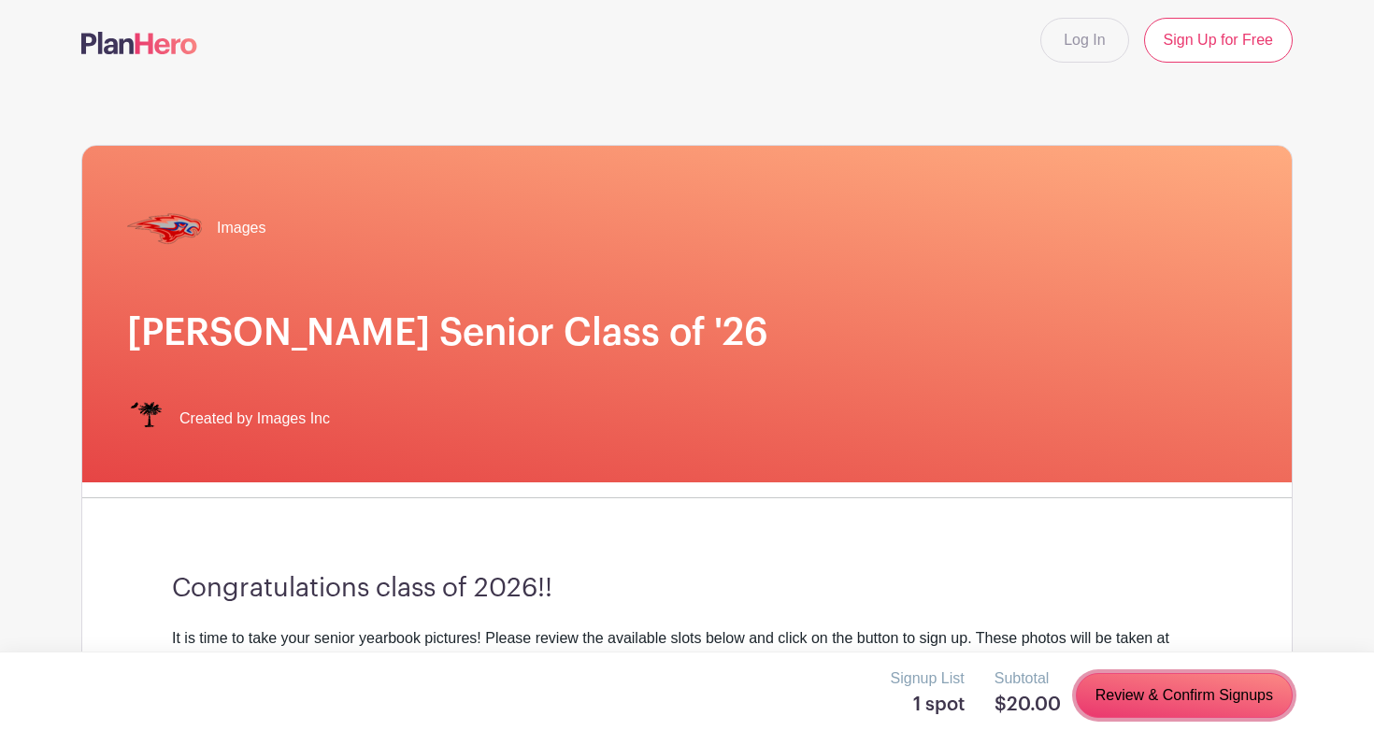
scroll to position [0, 0]
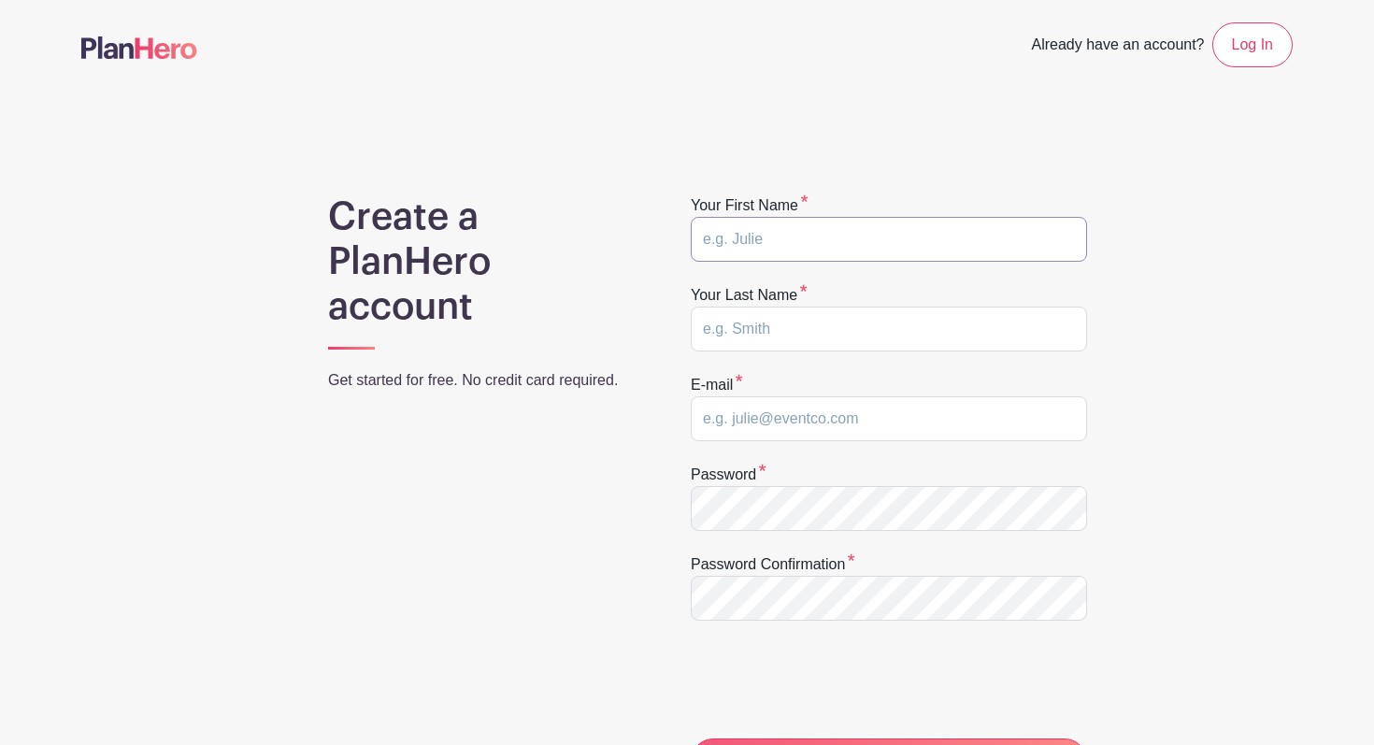
click at [920, 239] on input "text" at bounding box center [889, 239] width 396 height 45
type input "Nancy"
type input "Phan"
type input "nancyphan2007@gmail.com"
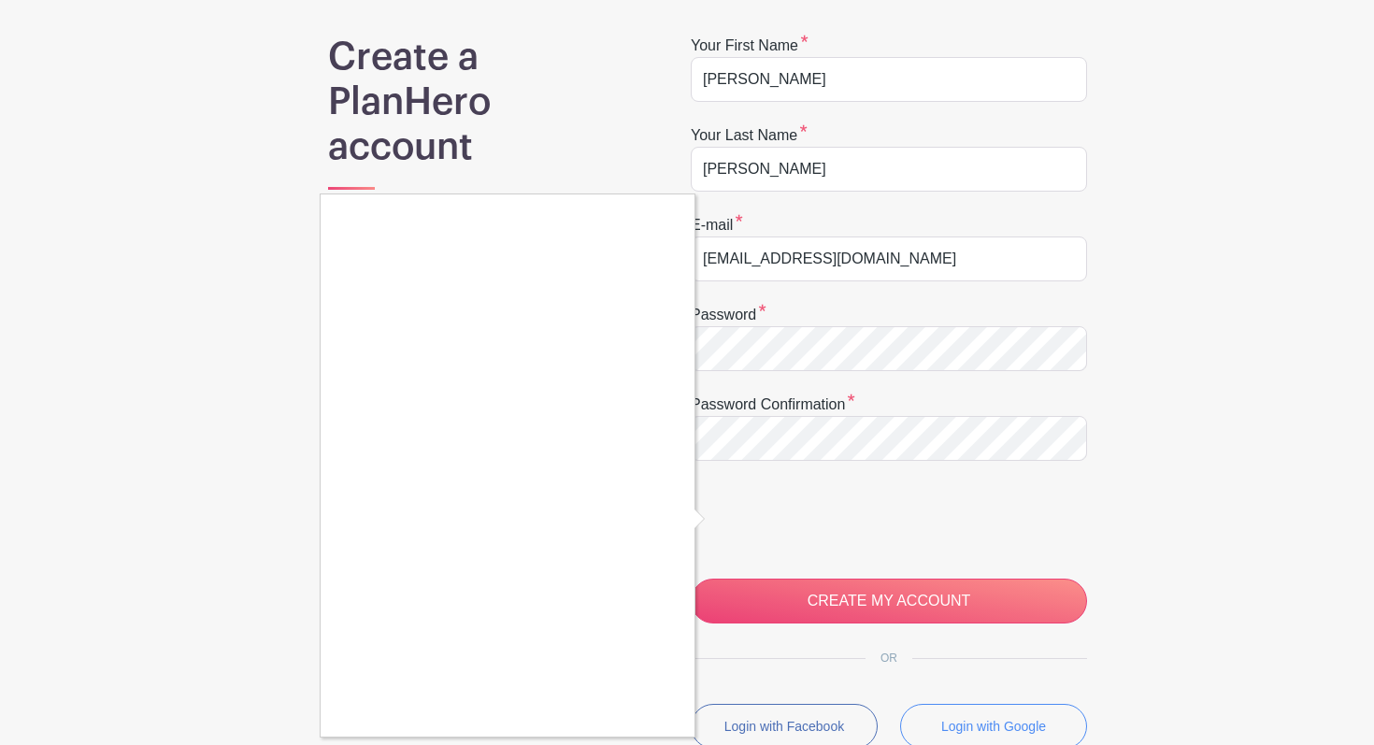
click at [770, 594] on div at bounding box center [687, 372] width 1374 height 745
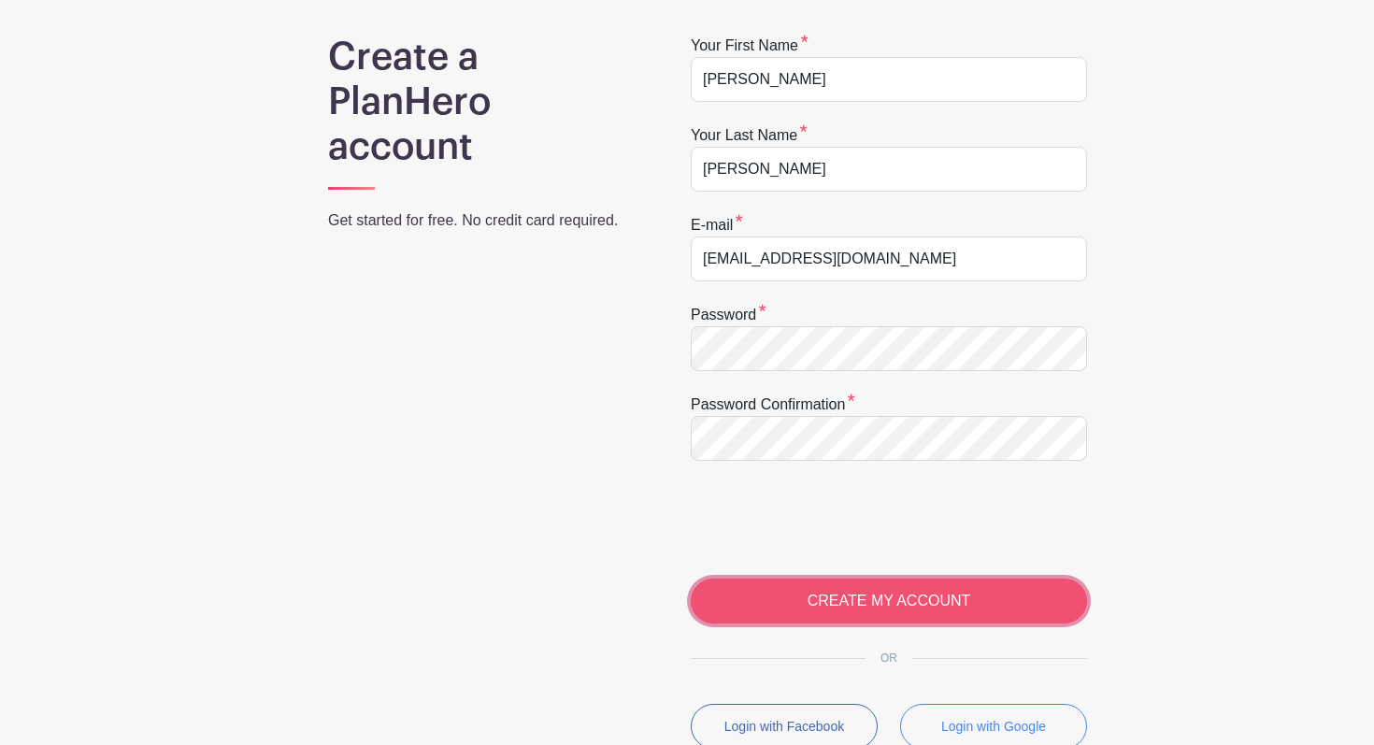
click at [788, 609] on input "CREATE MY ACCOUNT" at bounding box center [889, 601] width 396 height 45
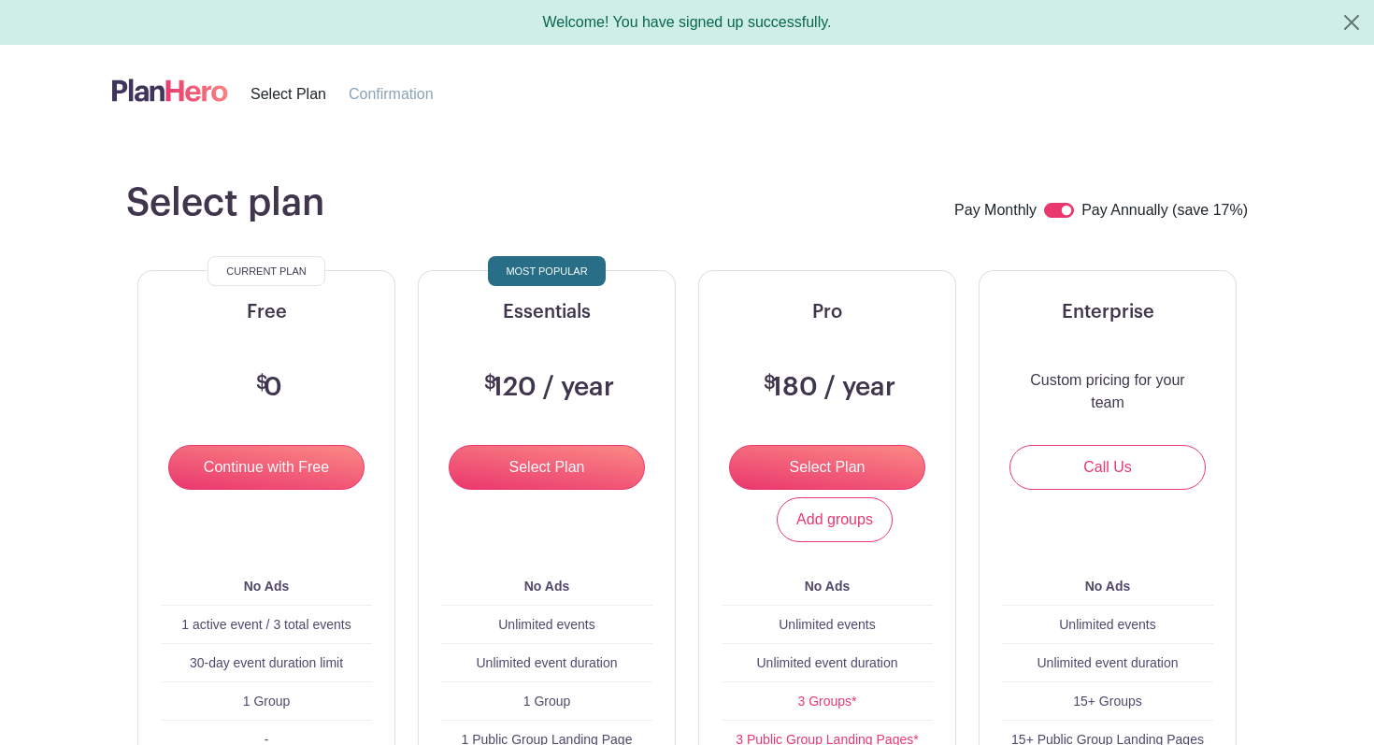
click at [898, 220] on div "Select plan Pay Monthly Pay Annually (save 17%)" at bounding box center [687, 202] width 1122 height 45
click at [1344, 17] on button "Close" at bounding box center [1352, 22] width 45 height 45
click at [1358, 19] on button "Close" at bounding box center [1352, 22] width 45 height 45
click at [1336, 30] on button "Close" at bounding box center [1352, 22] width 45 height 45
click at [1342, 28] on button "Close" at bounding box center [1352, 22] width 45 height 45
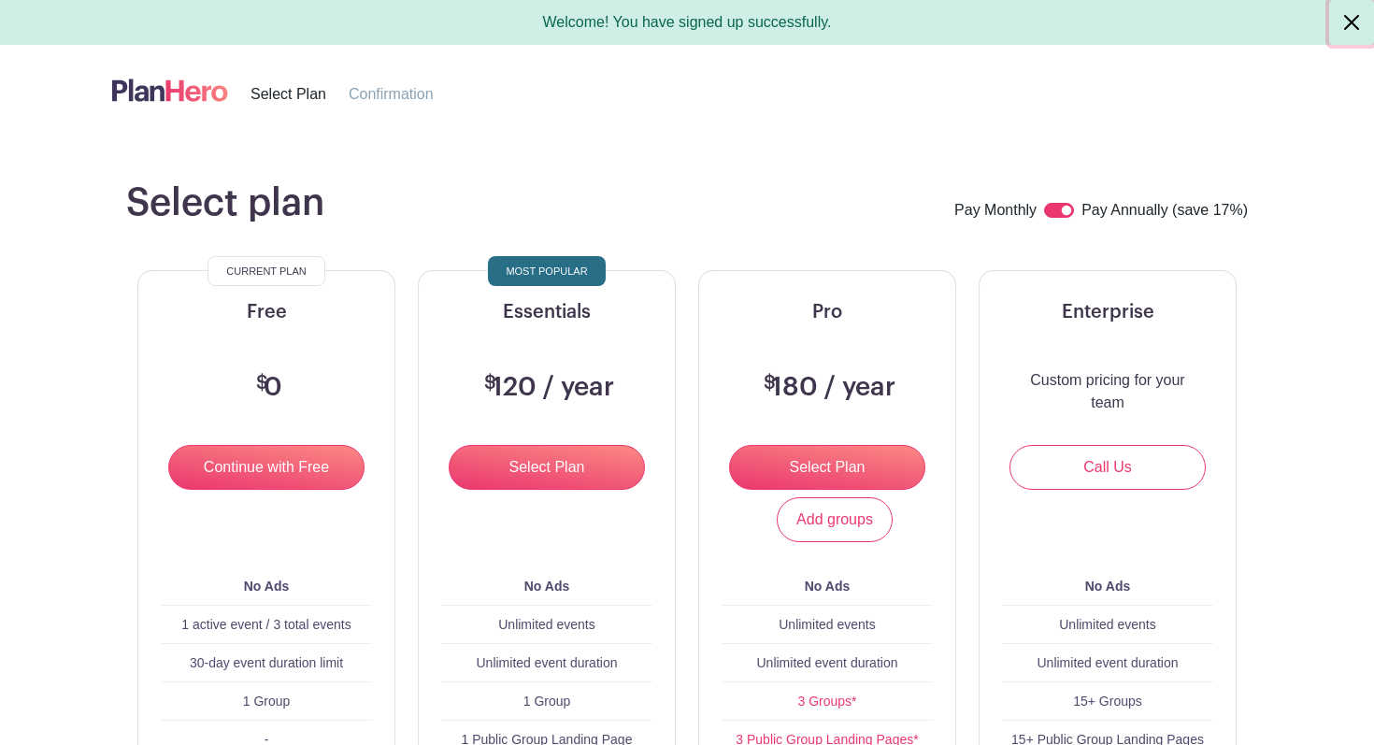
click at [1343, 34] on button "Close" at bounding box center [1352, 22] width 45 height 45
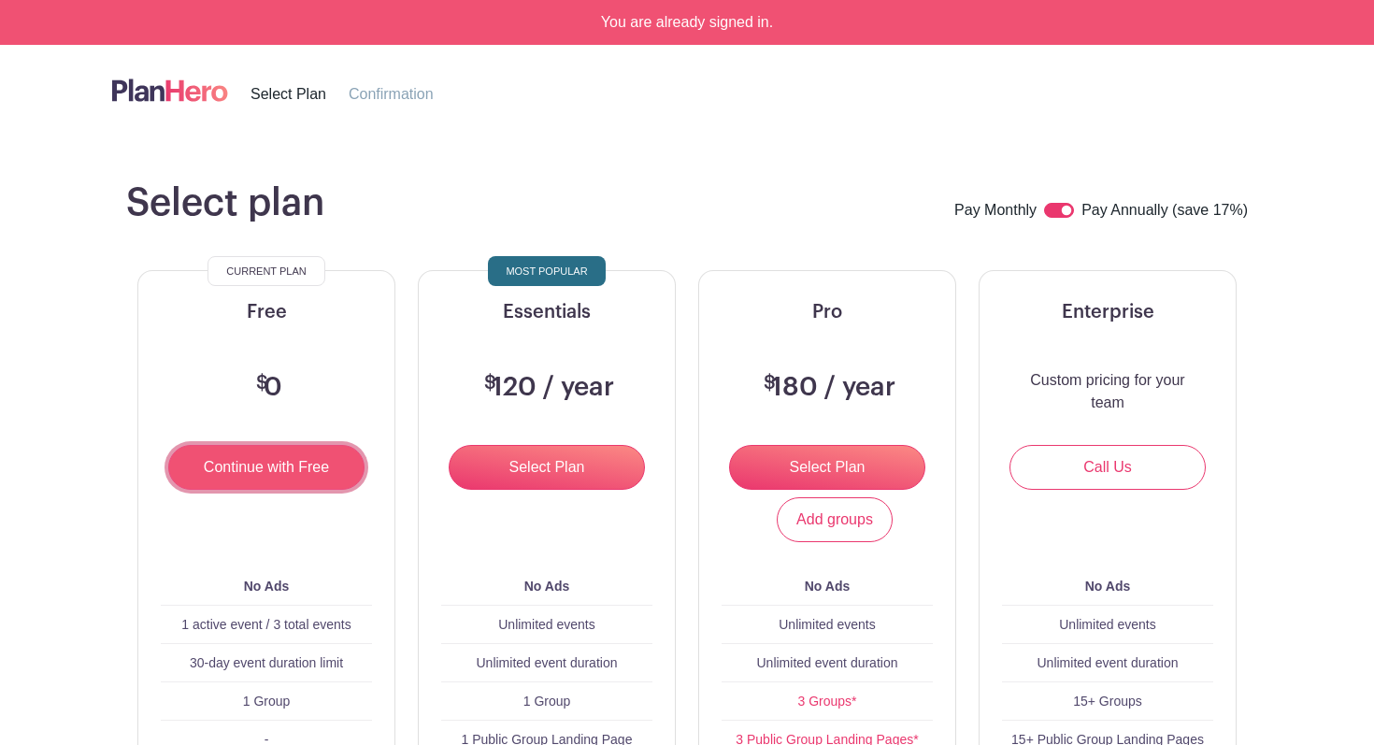
click at [309, 473] on input "Continue with Free" at bounding box center [266, 467] width 196 height 45
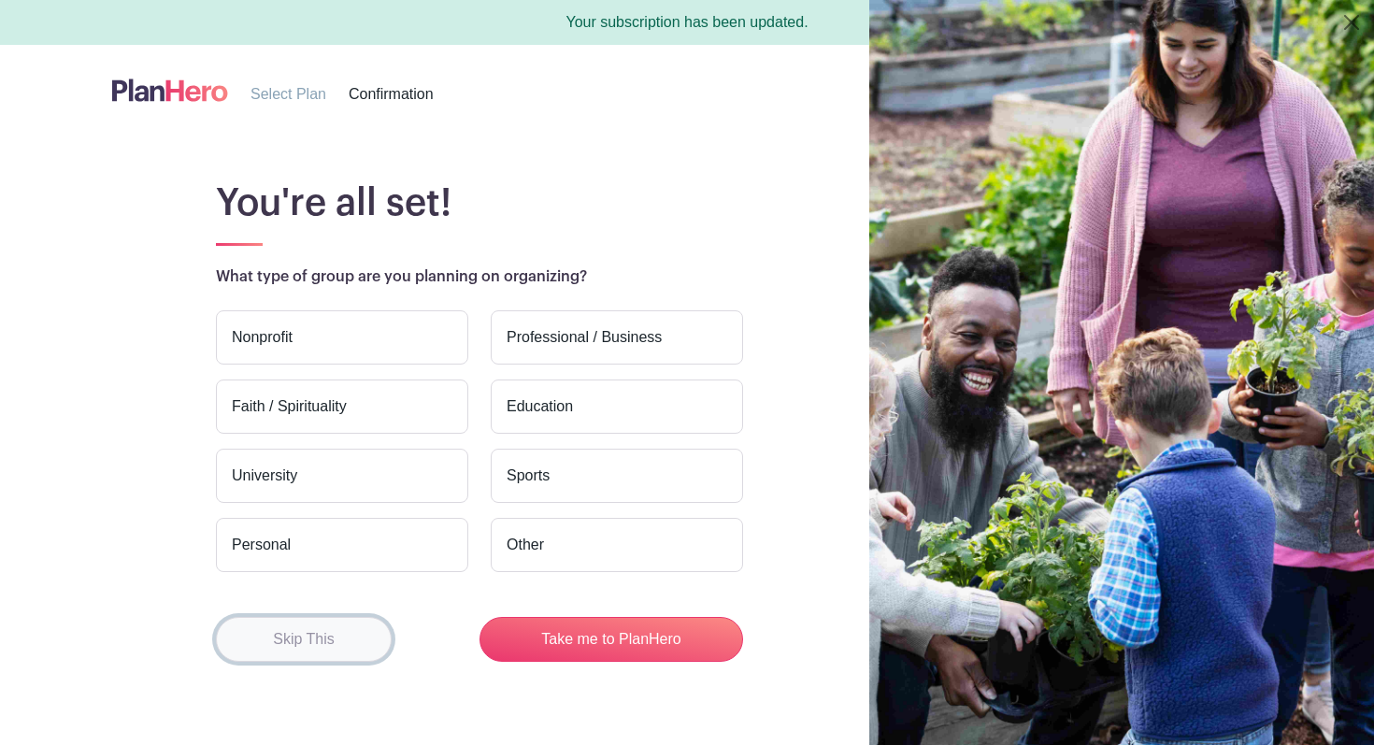
click at [309, 650] on button "Skip This" at bounding box center [304, 639] width 176 height 45
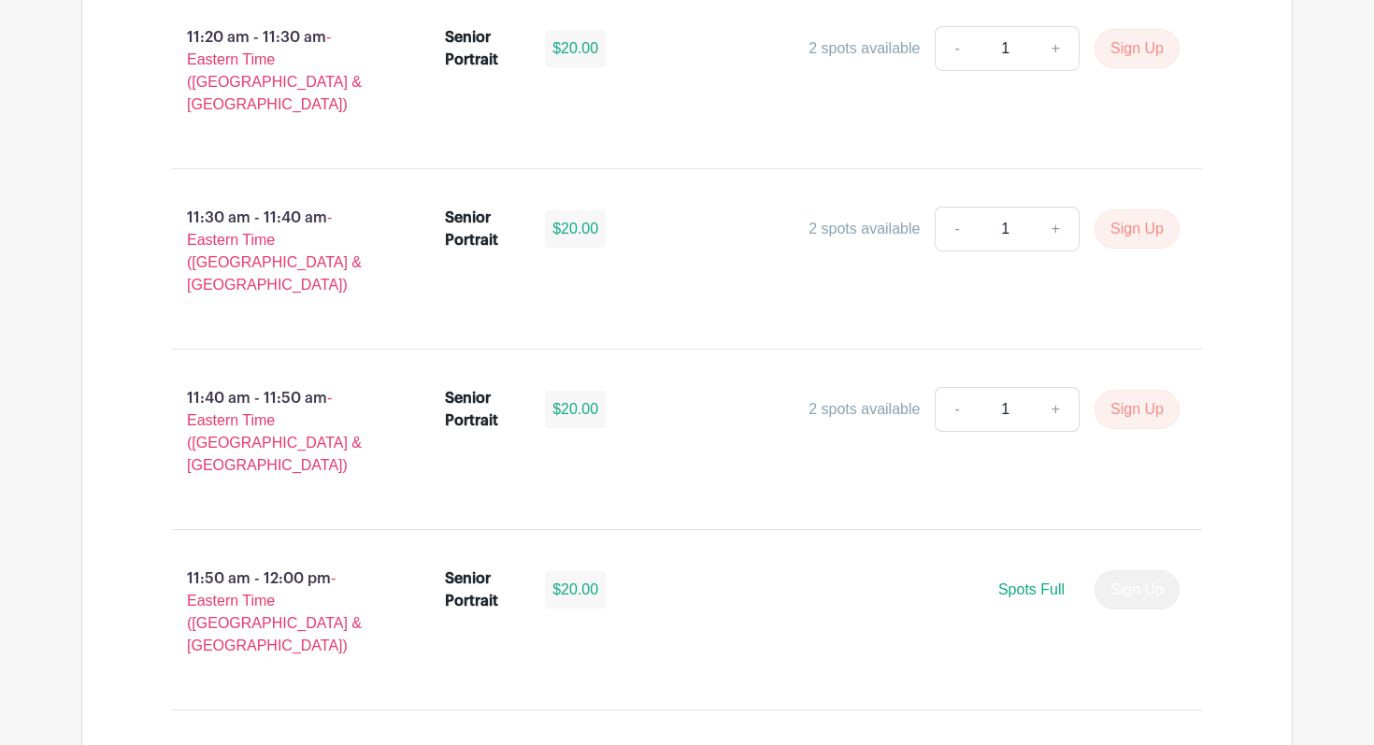
scroll to position [4953, 0]
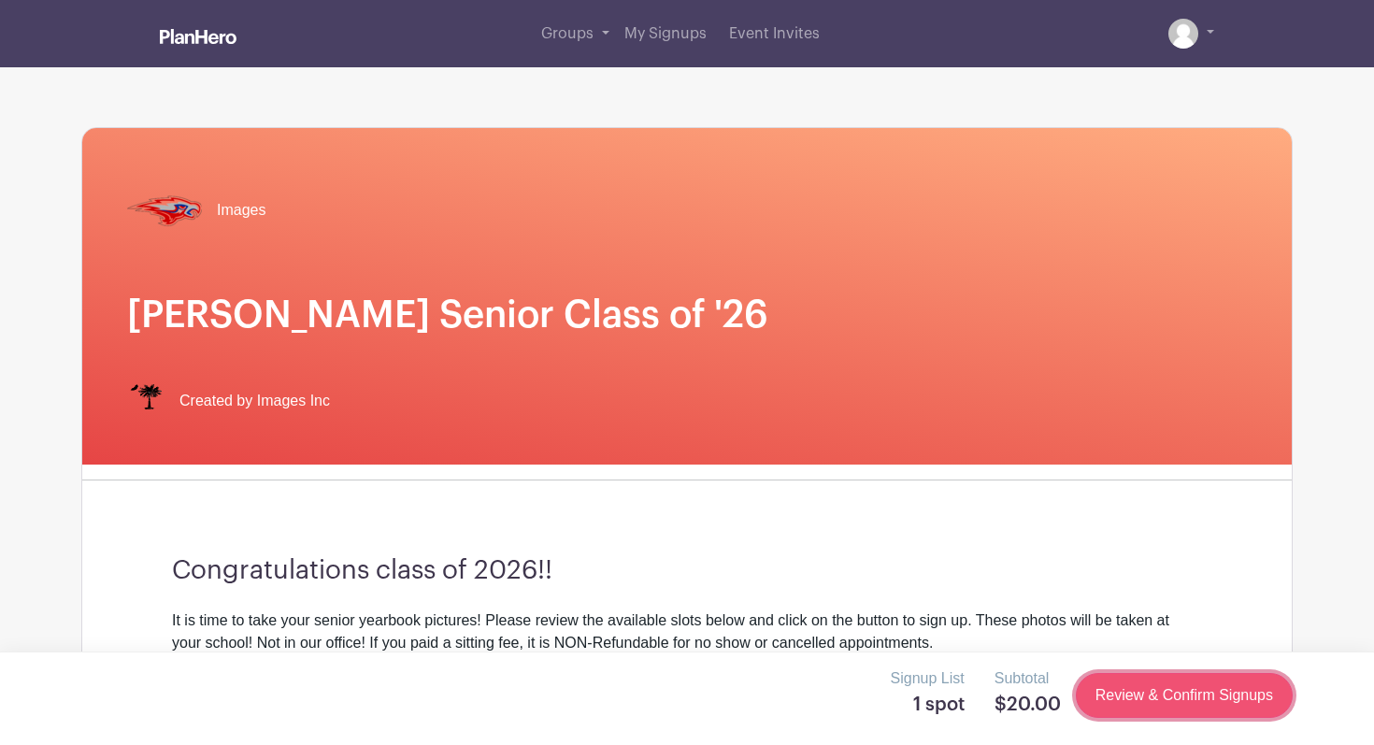
click at [1179, 691] on link "Review & Confirm Signups" at bounding box center [1184, 695] width 217 height 45
drag, startPoint x: 1179, startPoint y: 691, endPoint x: 323, endPoint y: 20, distance: 1088.2
click at [1155, 701] on link "Review & Confirm Signups" at bounding box center [1184, 695] width 217 height 45
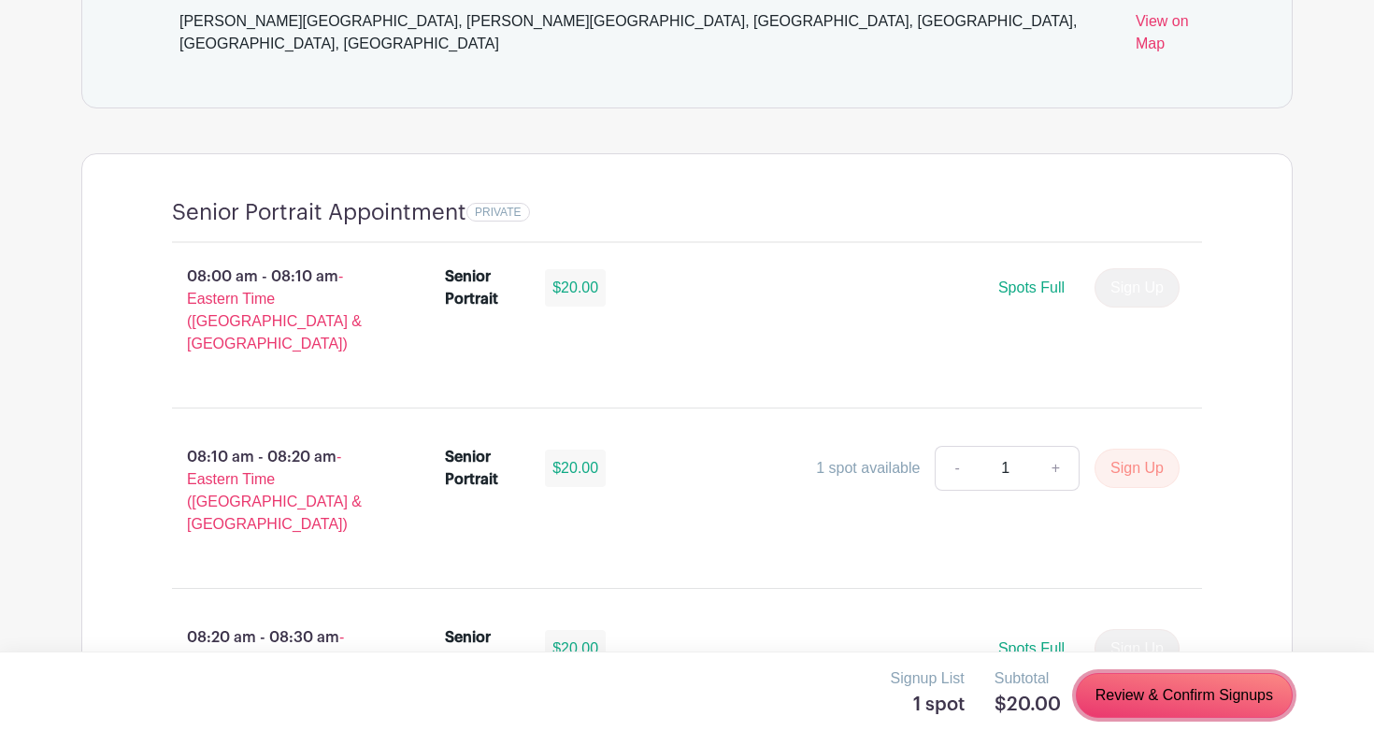
scroll to position [1111, 0]
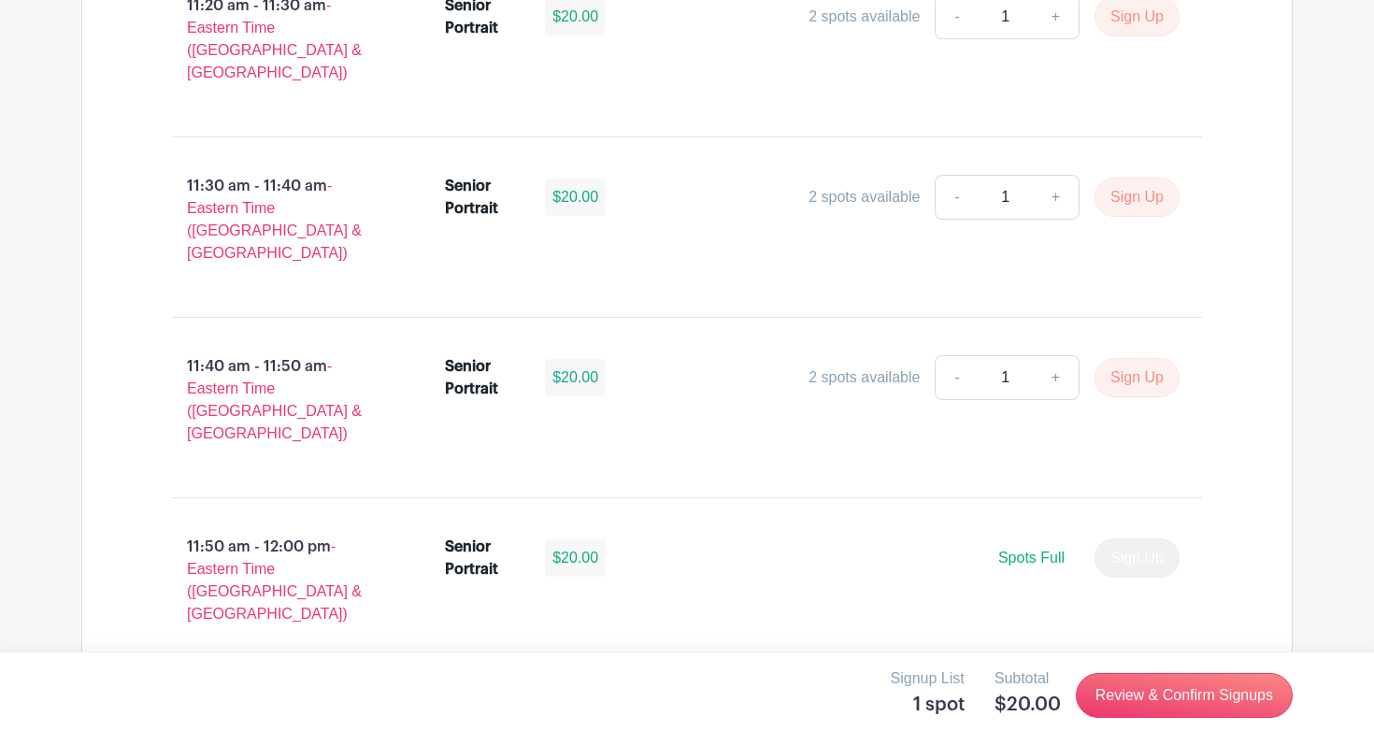
scroll to position [4983, 0]
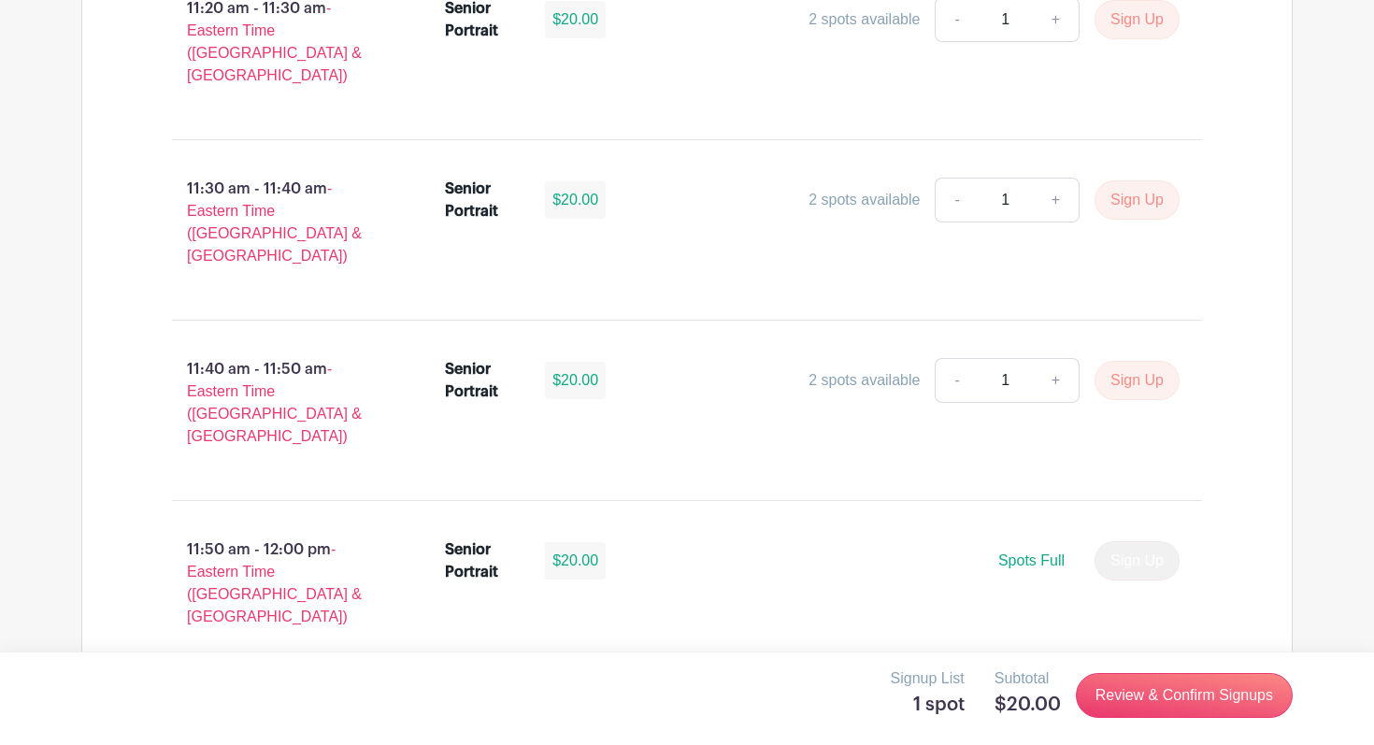
click at [1016, 719] on link "-" at bounding box center [1017, 741] width 43 height 45
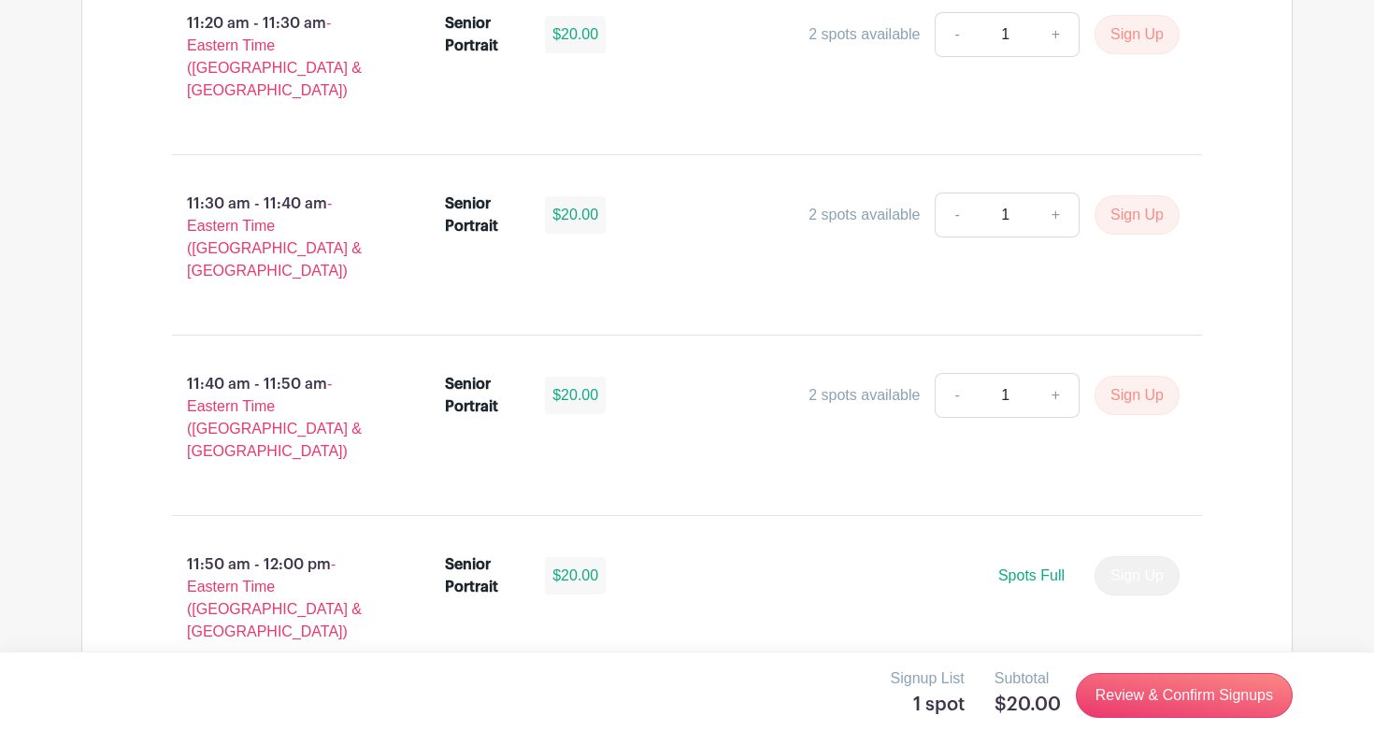
scroll to position [4974, 0]
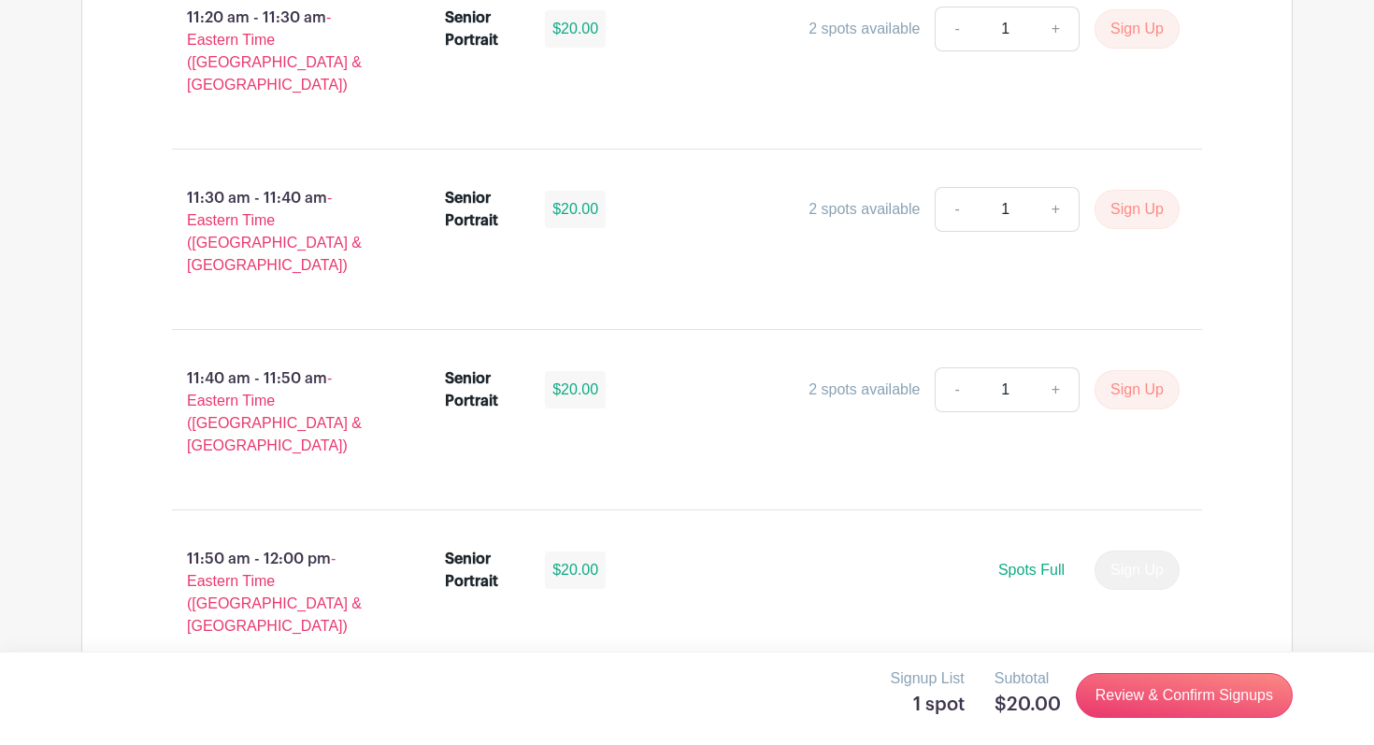
click at [1117, 728] on link "+" at bounding box center [1117, 750] width 47 height 45
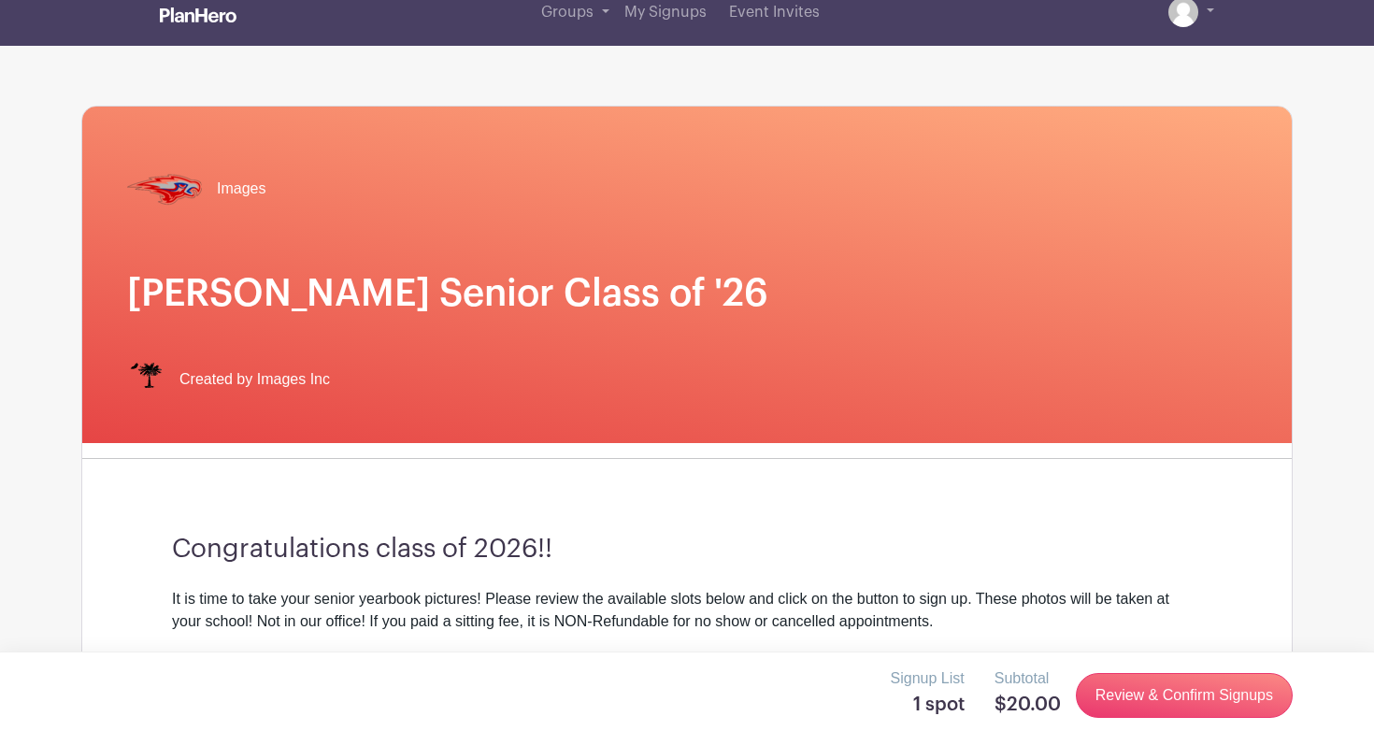
scroll to position [0, 0]
